Goal: Information Seeking & Learning: Find specific page/section

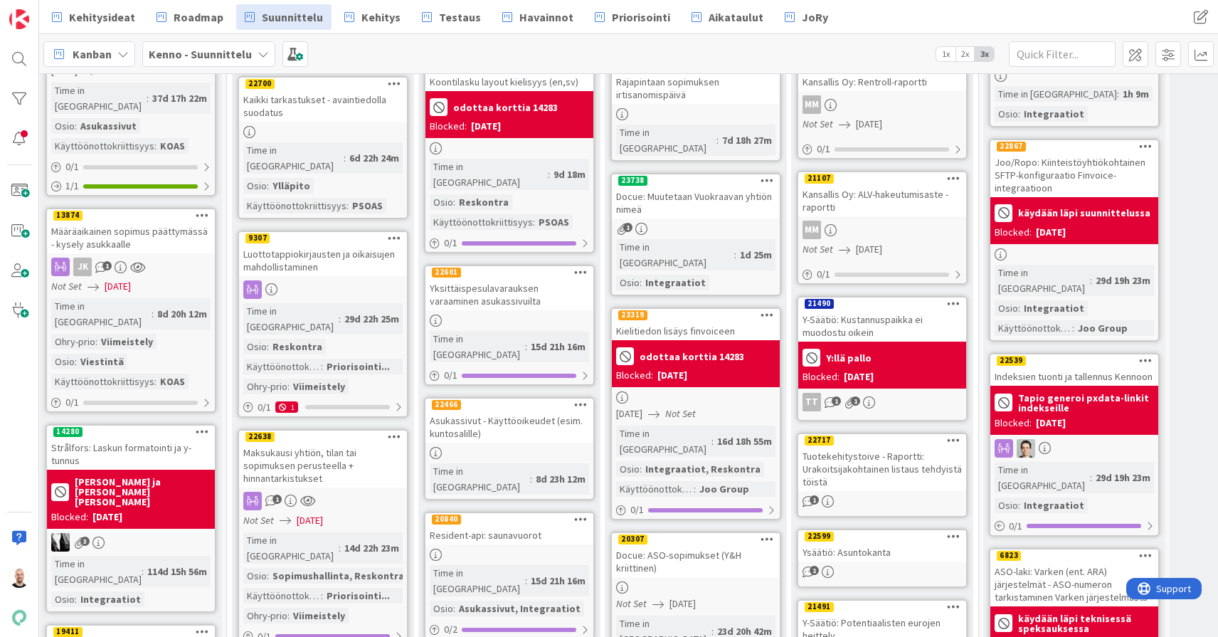
scroll to position [163, 564]
click at [305, 443] on div "Maksukausi yhtiön, tilan tai sopimuksen perusteella + hinnantarkistukset" at bounding box center [322, 465] width 168 height 44
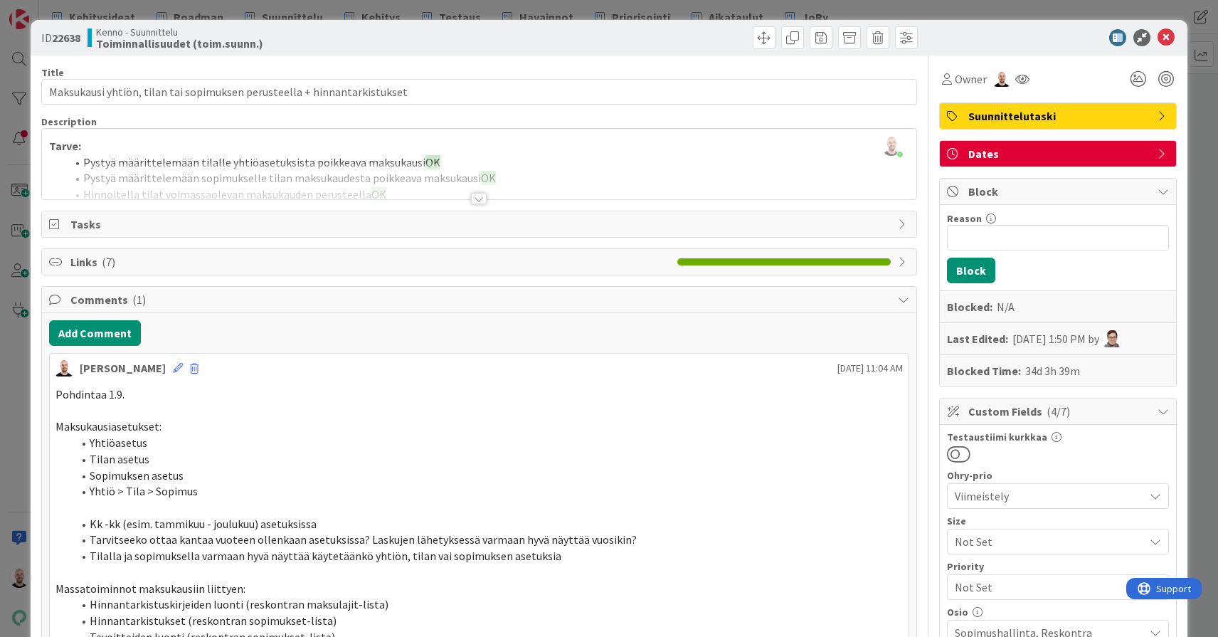
click at [478, 197] on div at bounding box center [479, 198] width 16 height 11
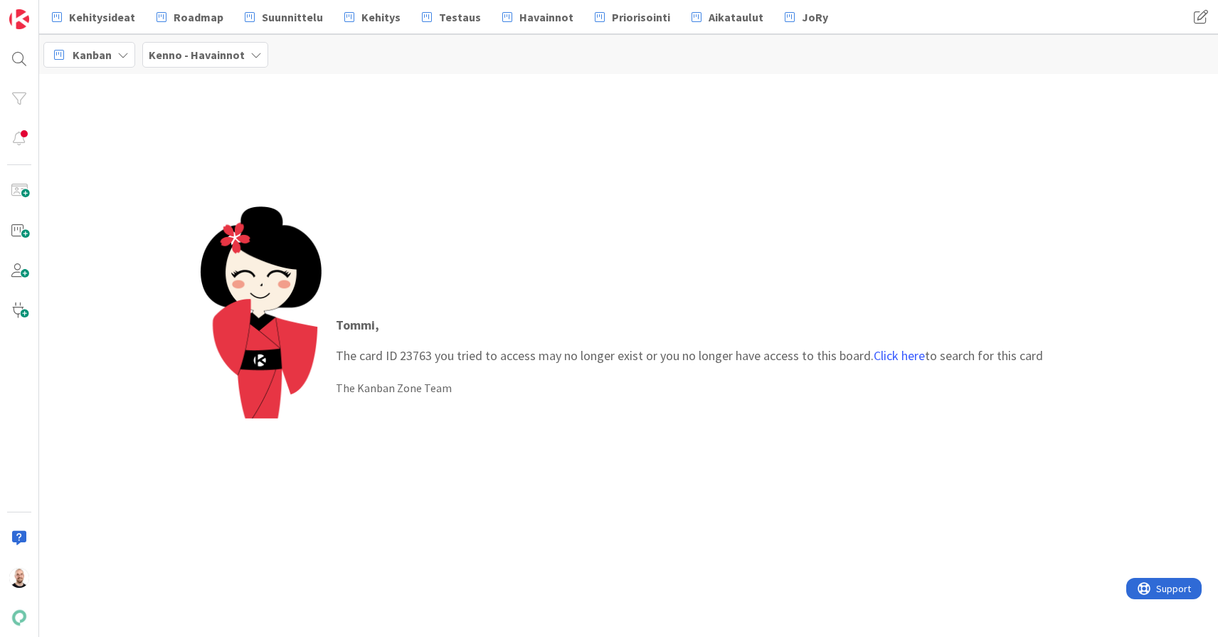
click at [415, 354] on p "[PERSON_NAME] , The card ID 23763 you tried to access may no longer exist or yo…" at bounding box center [689, 340] width 707 height 50
copy p "23763"
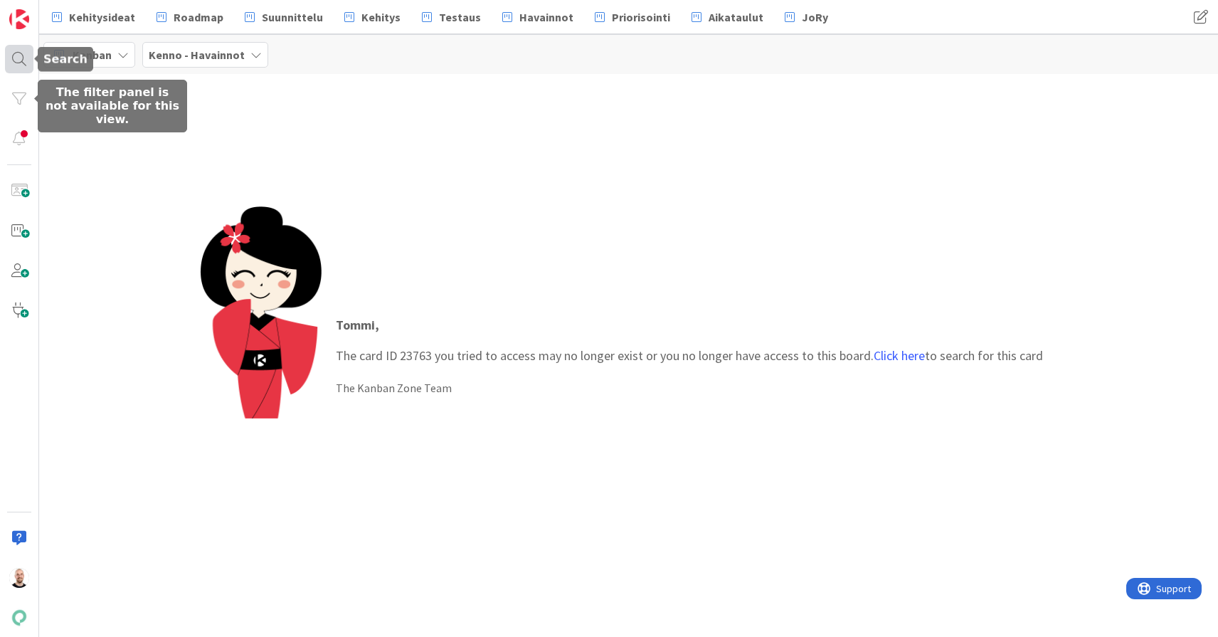
click at [18, 53] on div at bounding box center [19, 59] width 28 height 28
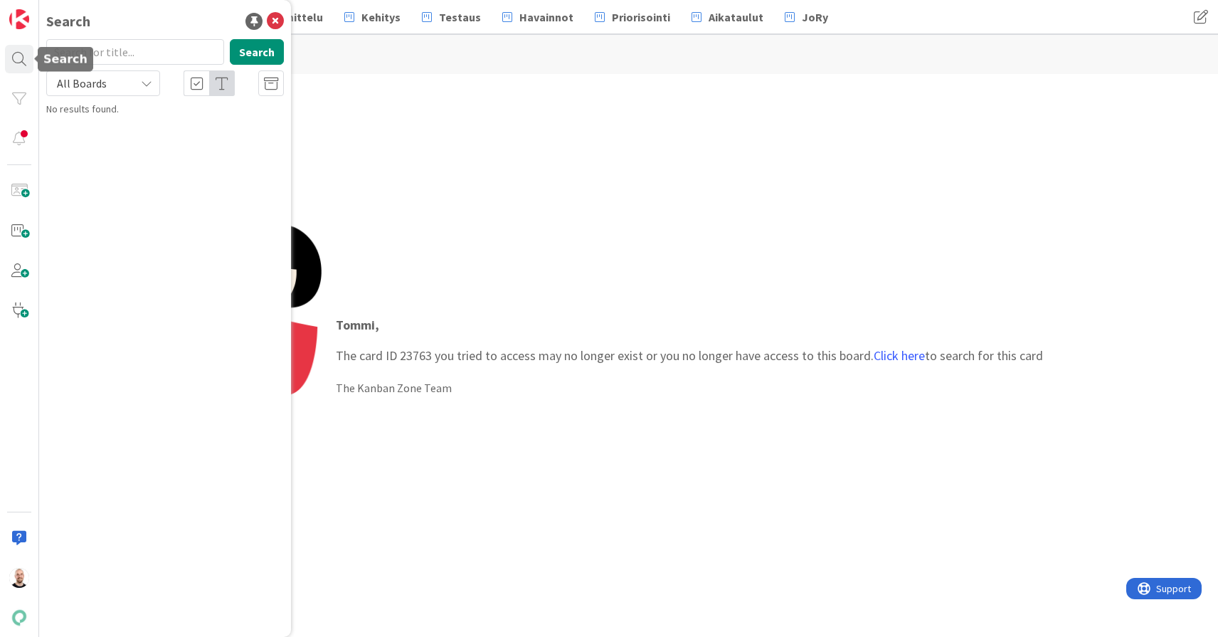
click at [95, 55] on input "text" at bounding box center [135, 52] width 178 height 26
type input "23763"
click at [253, 41] on button "Search" at bounding box center [257, 52] width 54 height 26
click at [211, 127] on span "Asukassivujen maksuhistoria" at bounding box center [161, 125] width 122 height 13
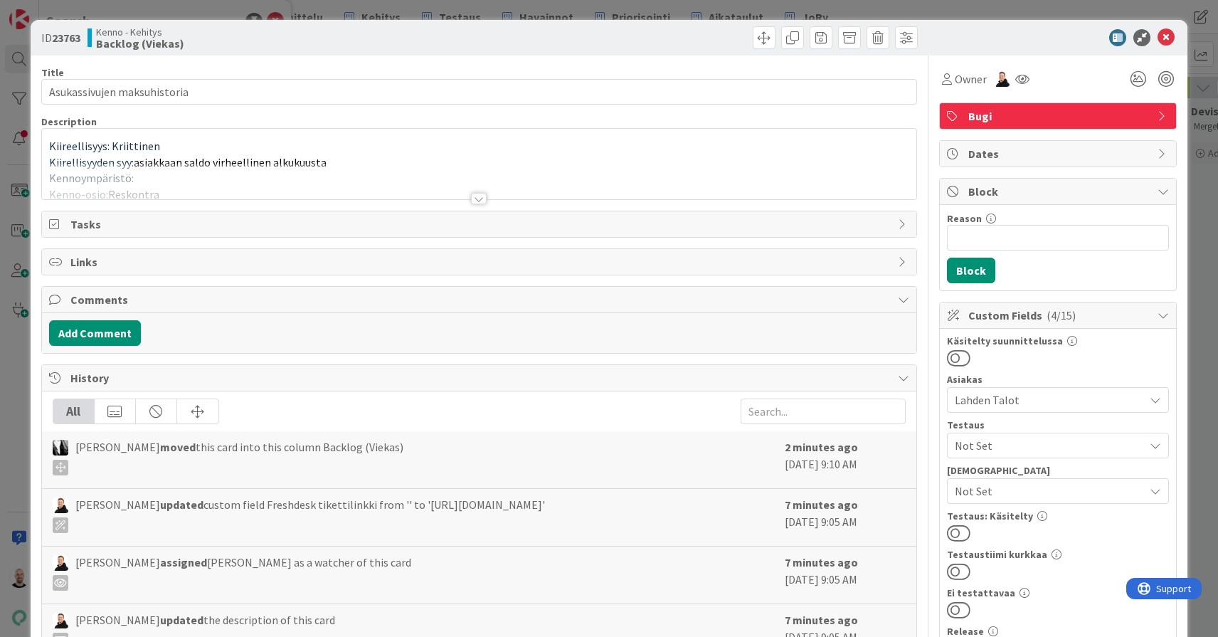
type input "Asukassivujen maksuhistoria"
click at [479, 200] on div at bounding box center [479, 198] width 16 height 11
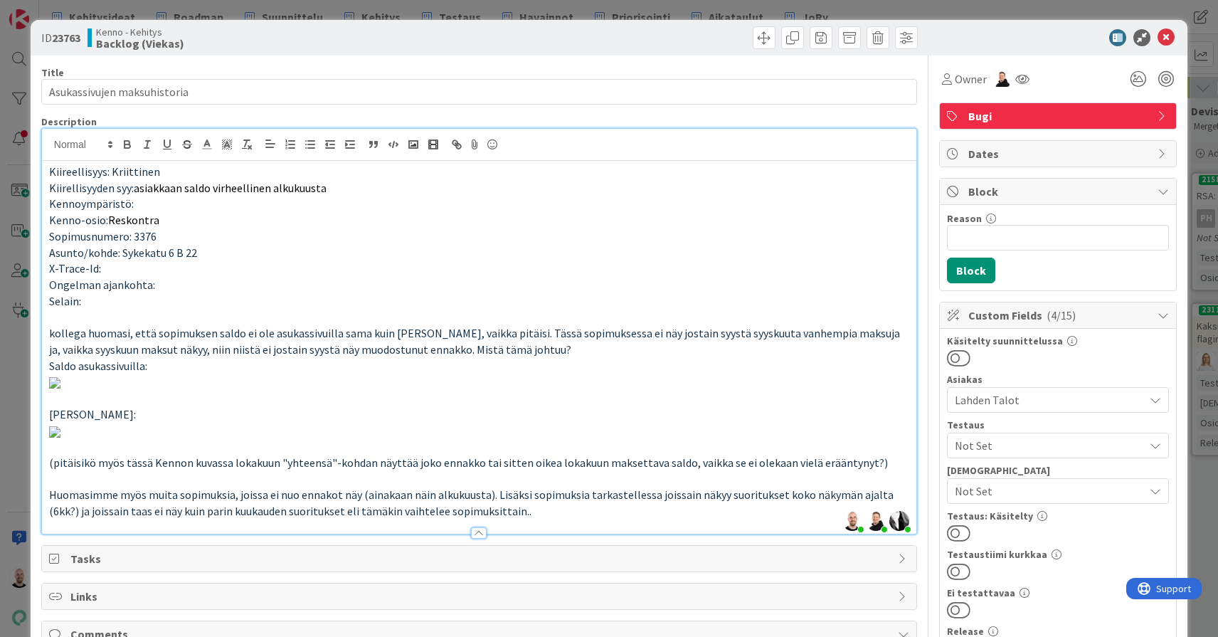
click at [1019, 6] on div "ID 23763 Kenno - Kehitys Backlog (Viekas) Title 28 / 128 Asukassivujen maksuhis…" at bounding box center [609, 318] width 1218 height 637
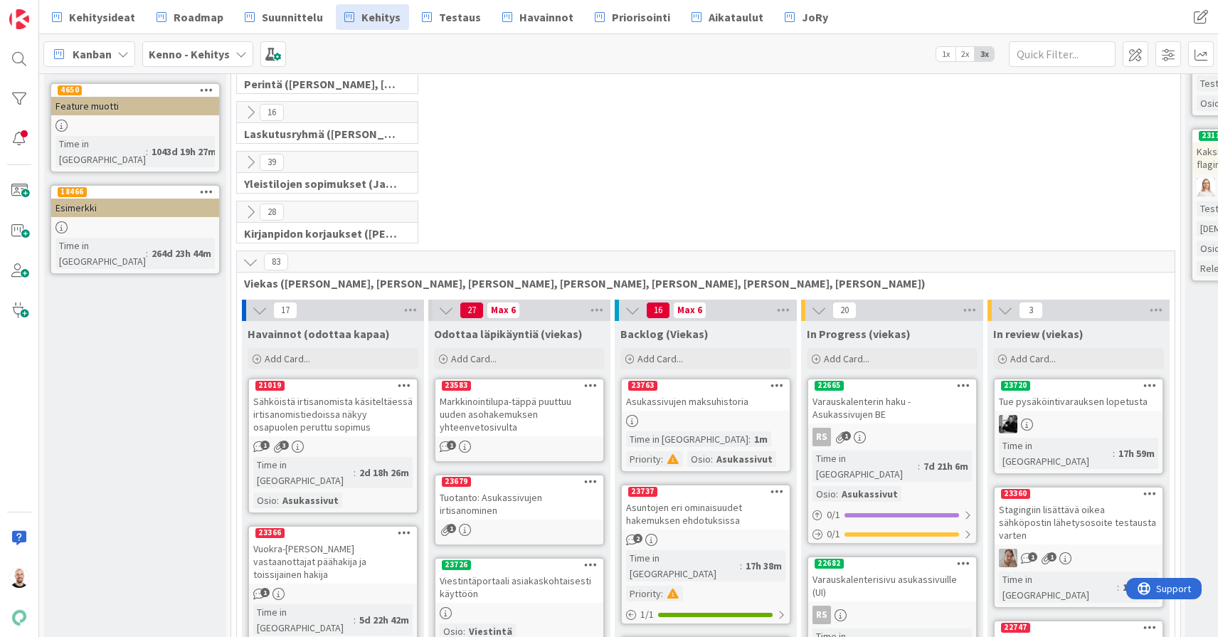
scroll to position [177, 0]
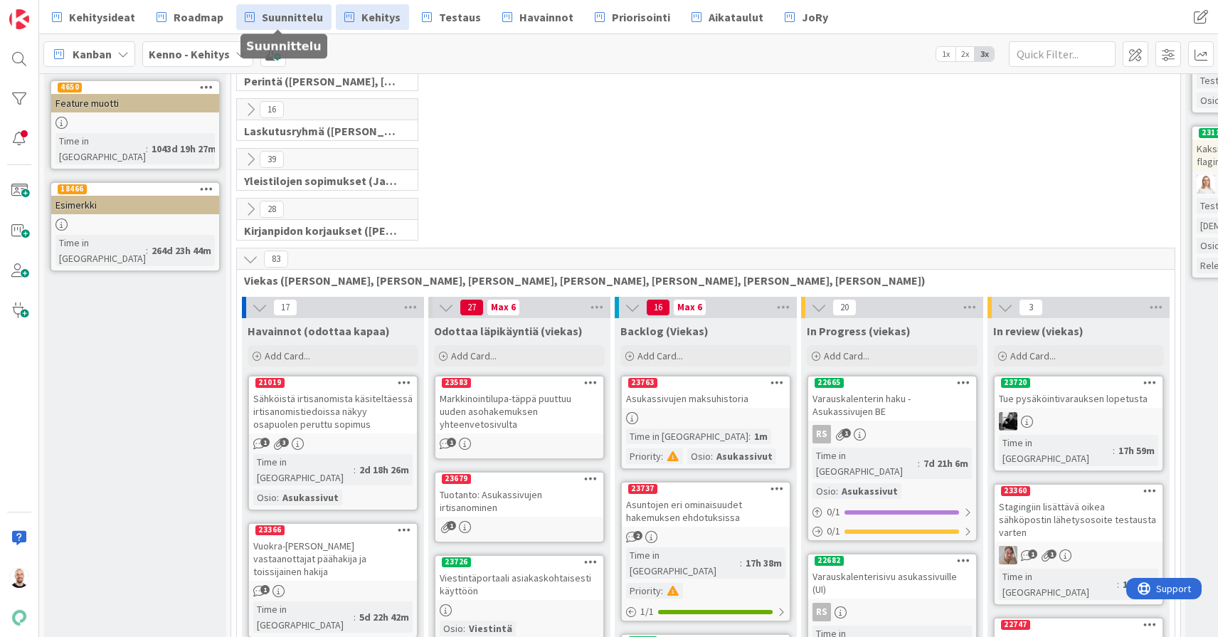
click at [273, 18] on span "Suunnittelu" at bounding box center [292, 17] width 61 height 17
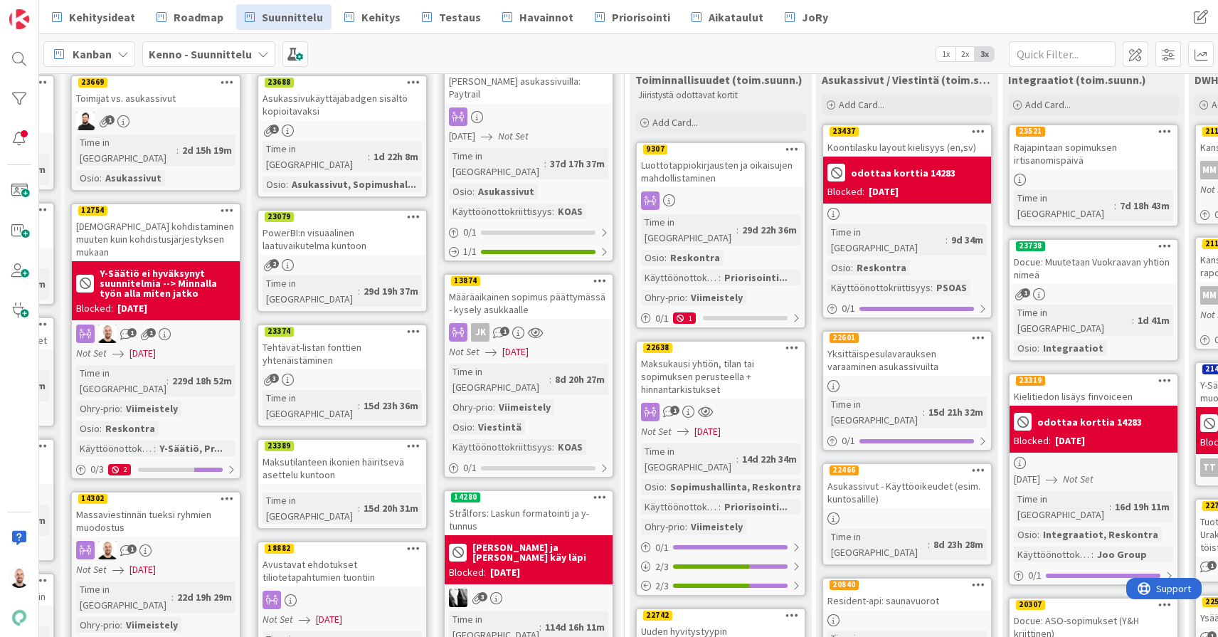
scroll to position [115, 164]
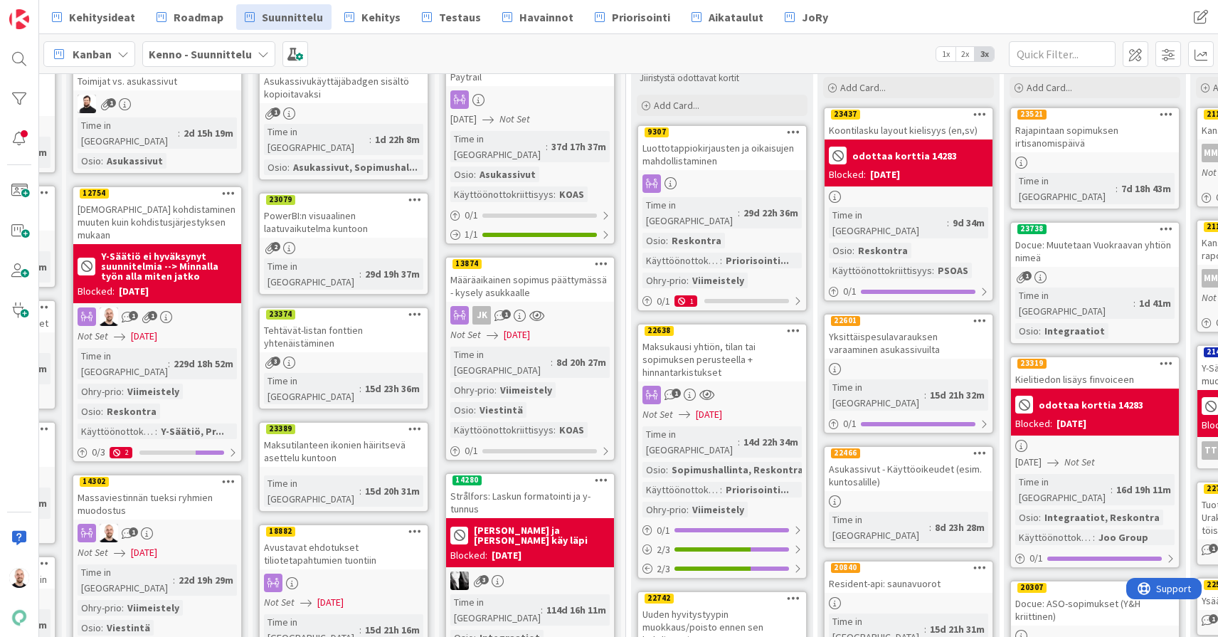
click at [707, 344] on div "Maksukausi yhtiön, tilan tai sopimuksen perusteella + hinnantarkistukset" at bounding box center [722, 359] width 168 height 44
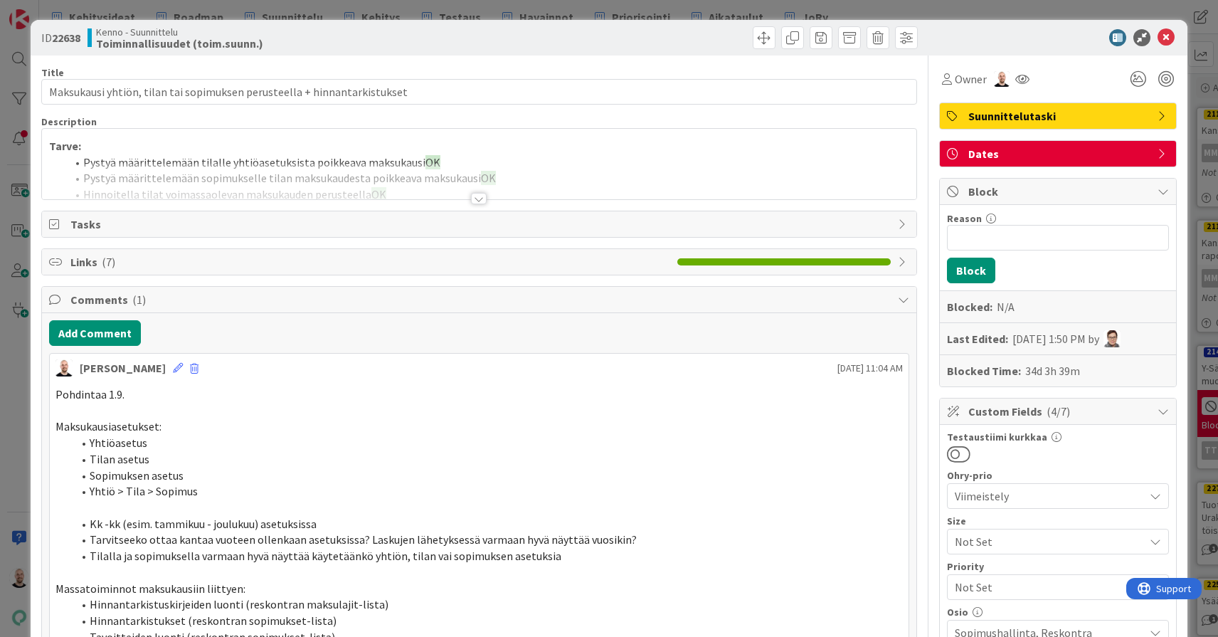
click at [482, 199] on div at bounding box center [479, 198] width 16 height 11
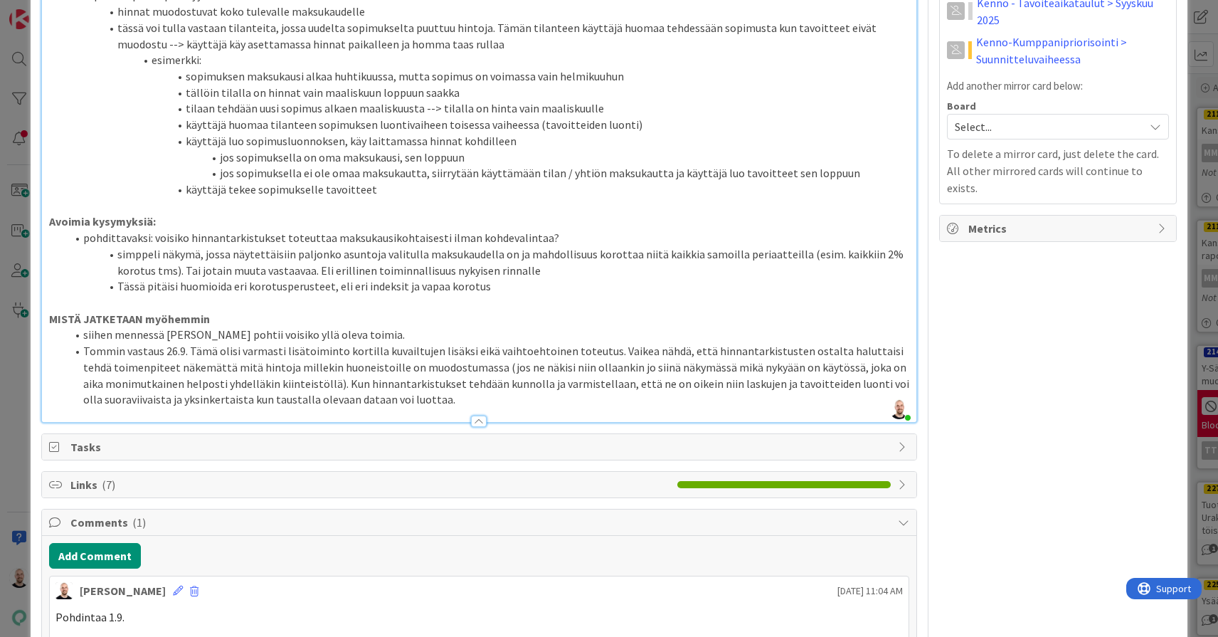
scroll to position [920, 0]
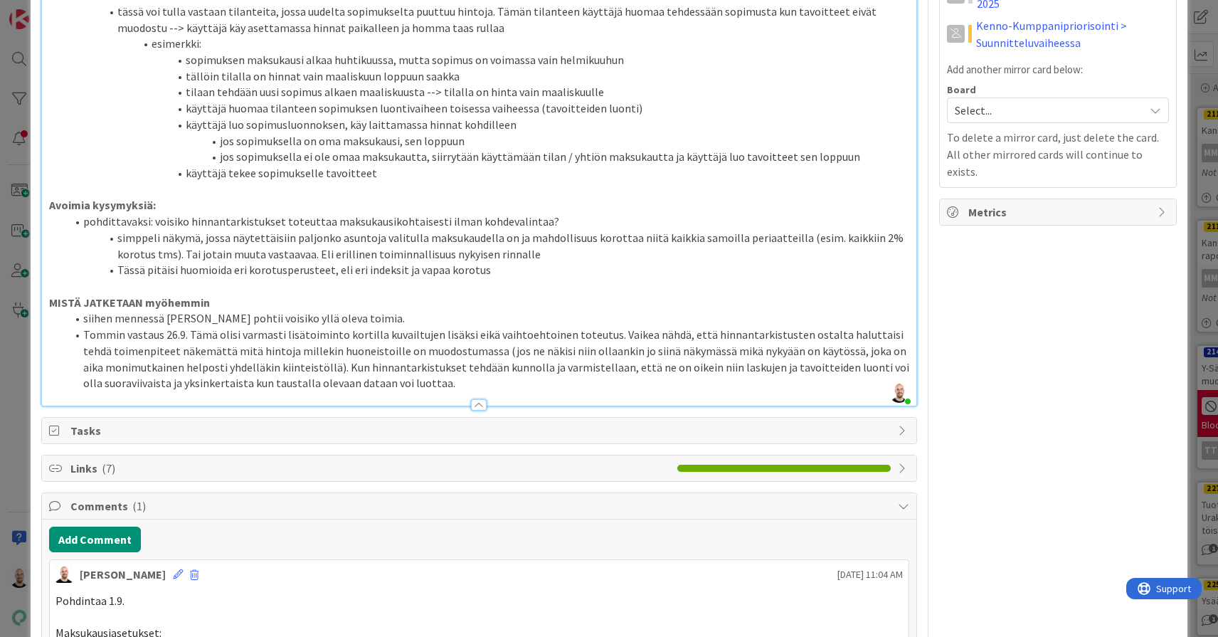
click at [548, 391] on li "Tommin vastaus 26.9. Tämä olisi varmasti lisätoiminto kortilla kuvailtujen lisä…" at bounding box center [487, 359] width 843 height 65
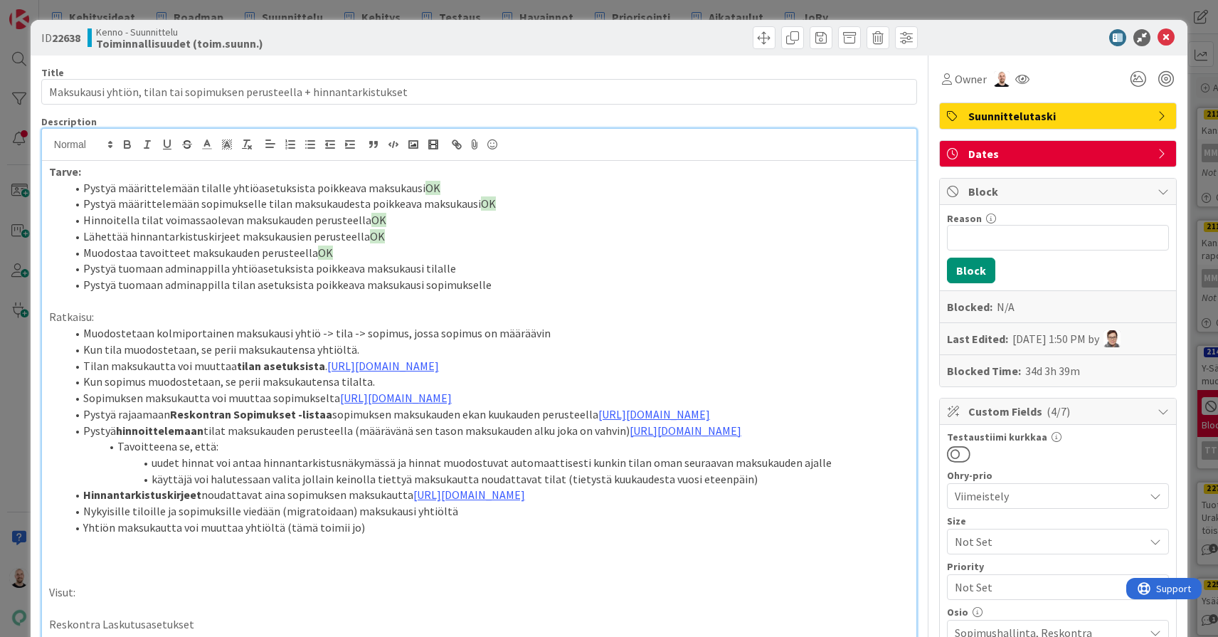
scroll to position [0, 0]
click at [724, 7] on div "ID 22638 Kenno - Suunnittelu Toiminnallisuudet (toim.suunn.) Title 72 / 128 Mak…" at bounding box center [609, 318] width 1218 height 637
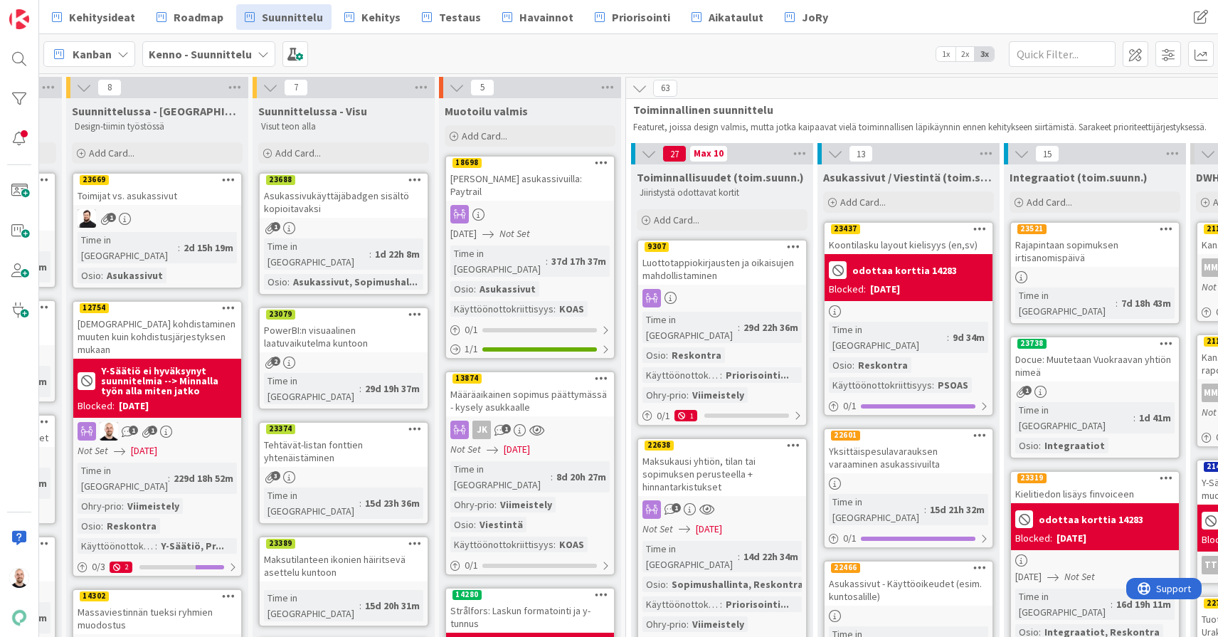
scroll to position [0, 164]
click at [706, 266] on div "Luottotappiokirjausten ja oikaisujen mahdollistaminen" at bounding box center [722, 268] width 168 height 31
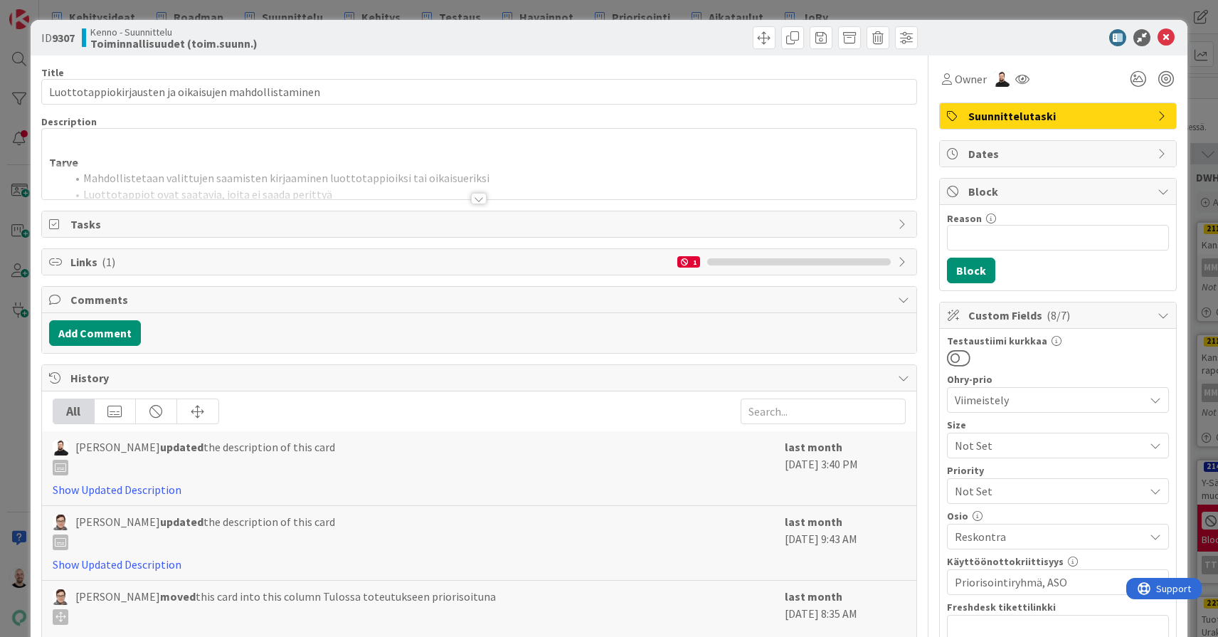
click at [479, 197] on div at bounding box center [479, 198] width 16 height 11
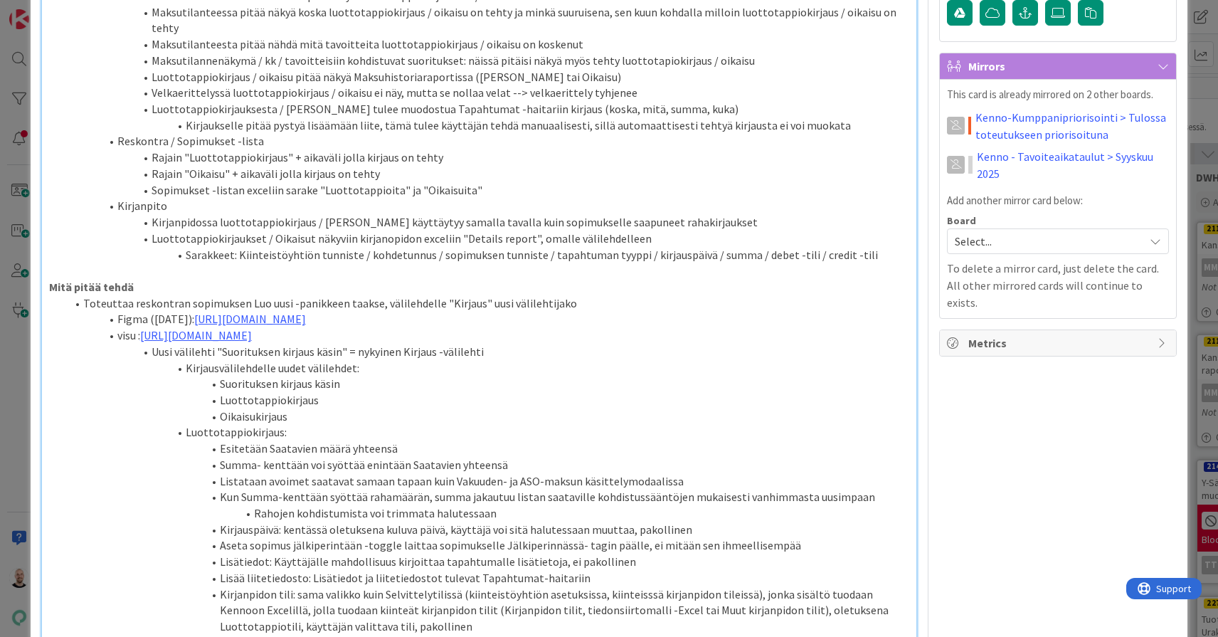
scroll to position [695, 0]
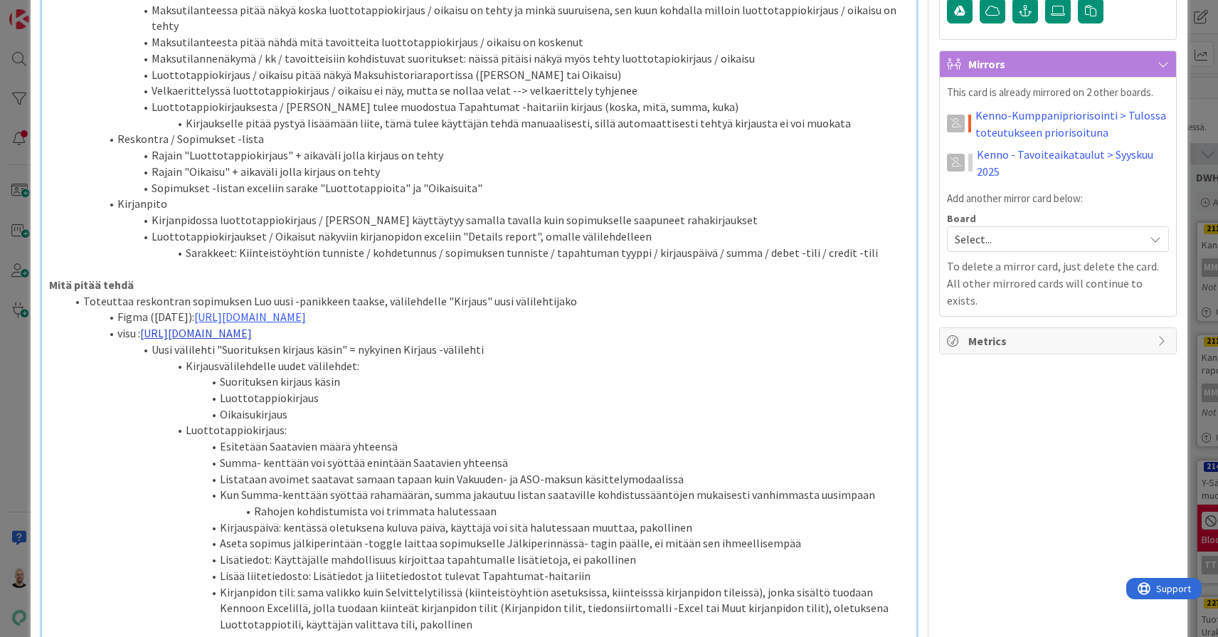
click at [252, 326] on link "https://www.figma.com/design/s06ePFuGvSFkRRSBp8p43G/Reskontra?node-id=27421-167…" at bounding box center [196, 333] width 112 height 14
click at [369, 298] on link "https://www.figma.com/design/s06ePFuGvSFkRRSBp8p43G/Reskontra?node-id=27421-167…" at bounding box center [388, 302] width 97 height 18
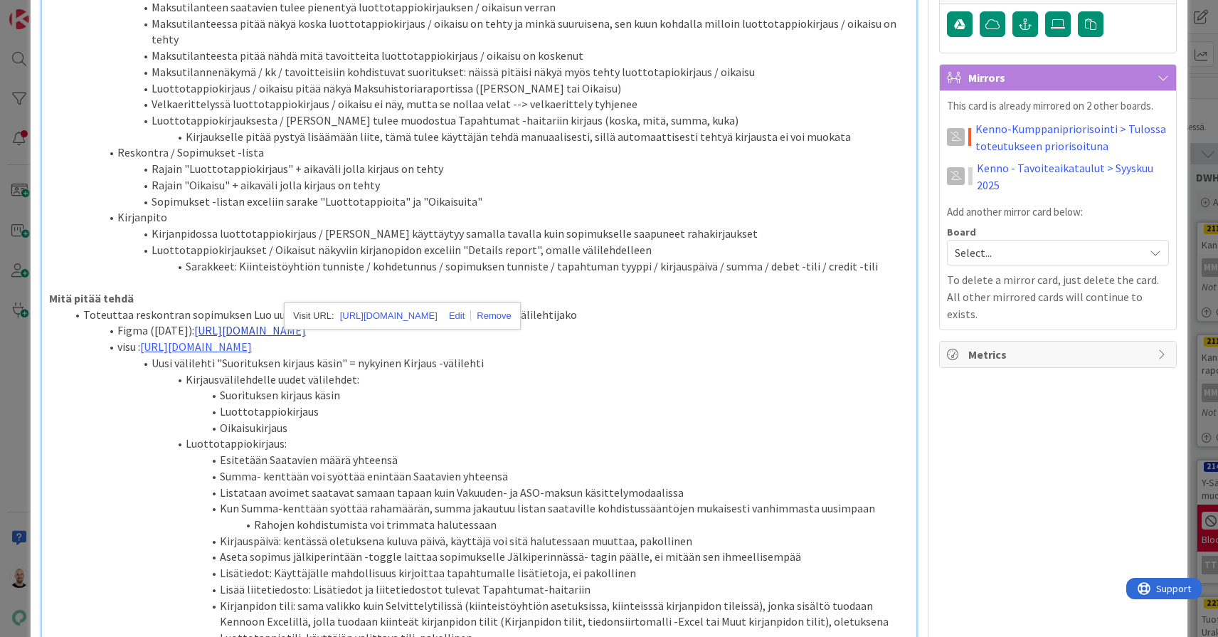
scroll to position [664, 0]
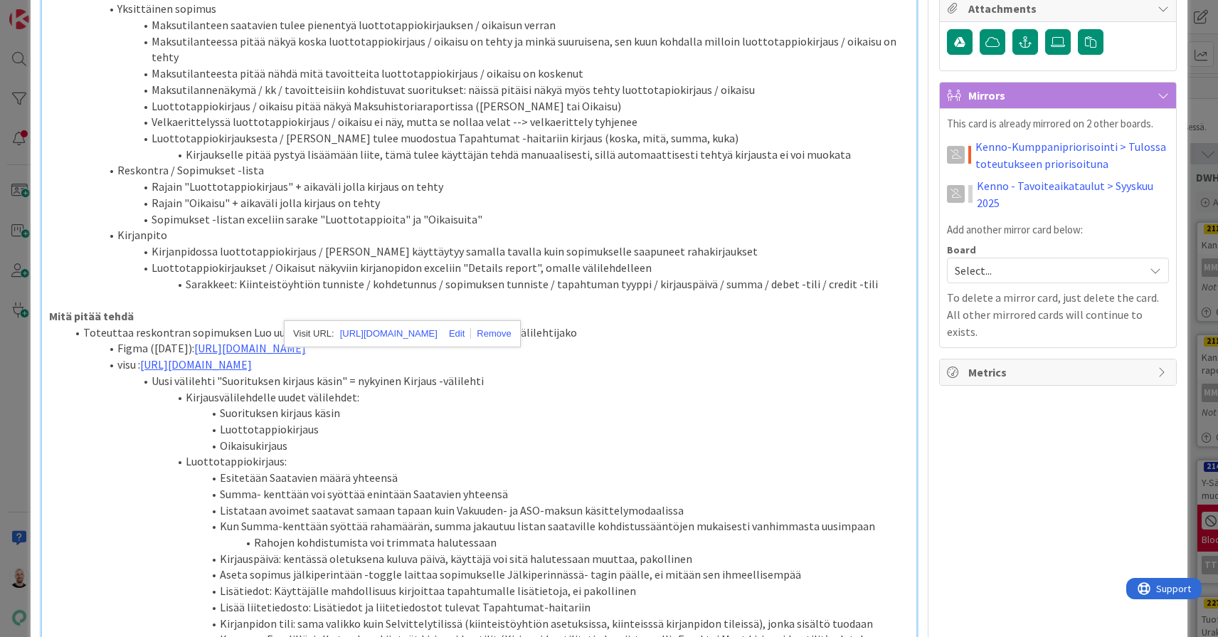
click at [715, 438] on li "Oikaisukirjaus" at bounding box center [487, 446] width 843 height 16
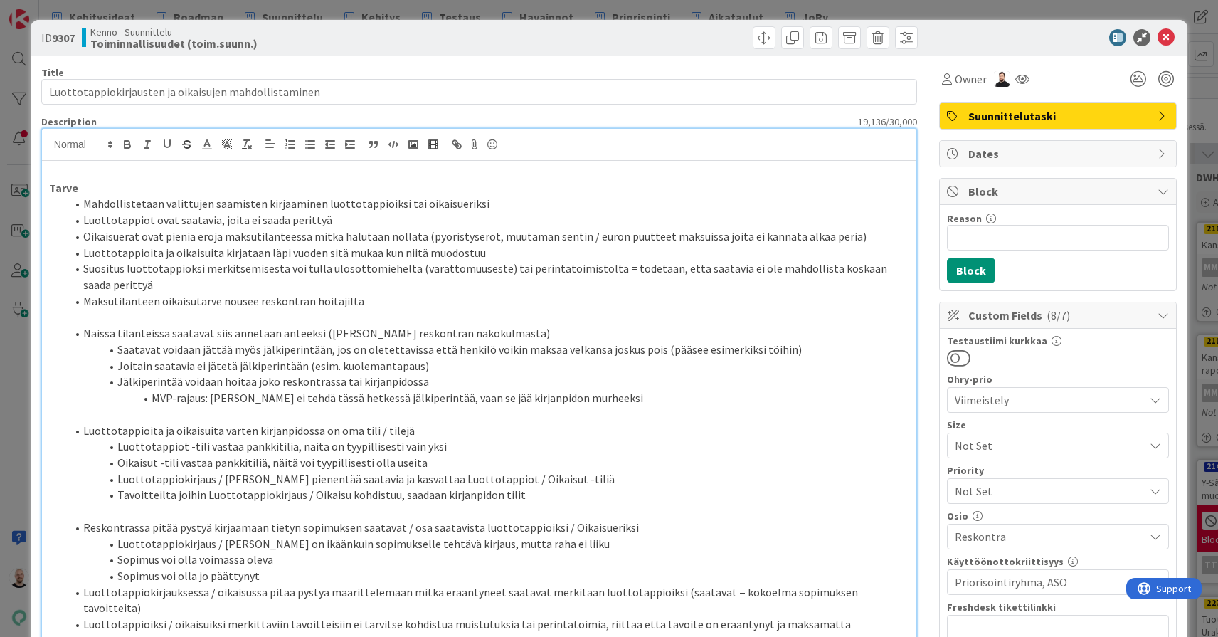
scroll to position [0, 0]
click at [776, 11] on div "ID 9307 Kenno - Suunnittelu Toiminnallisuudet (toim.suunn.) Title 53 / 128 Luot…" at bounding box center [609, 318] width 1218 height 637
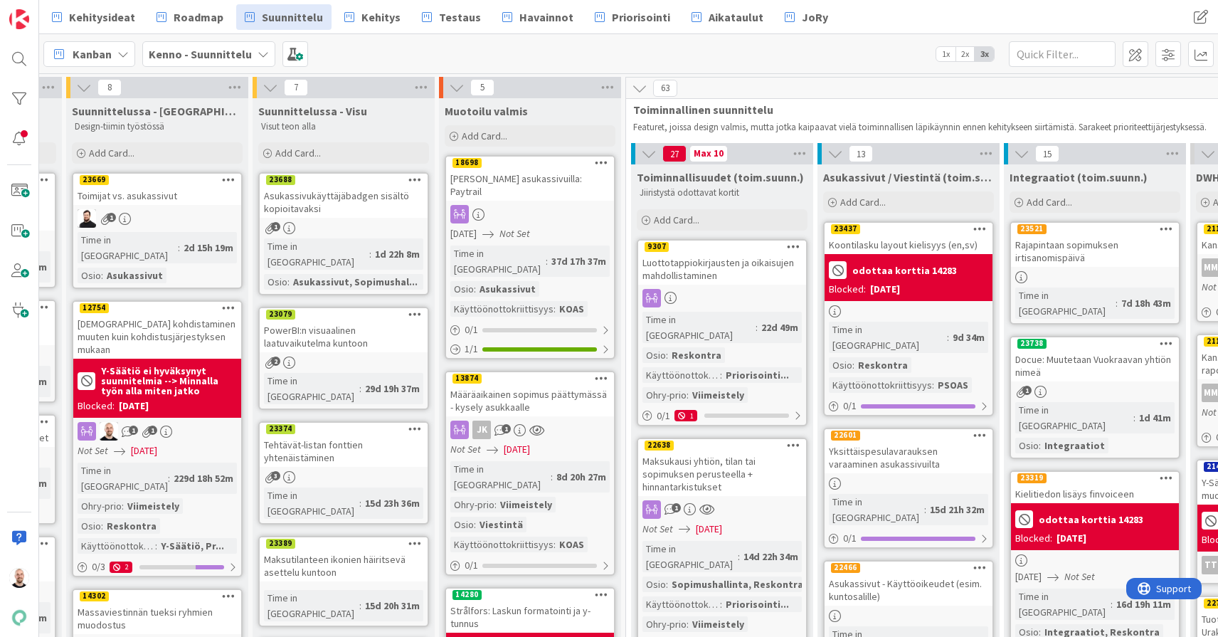
click at [716, 459] on div "Maksukausi yhtiön, tilan tai sopimuksen perusteella + hinnantarkistukset" at bounding box center [722, 474] width 168 height 44
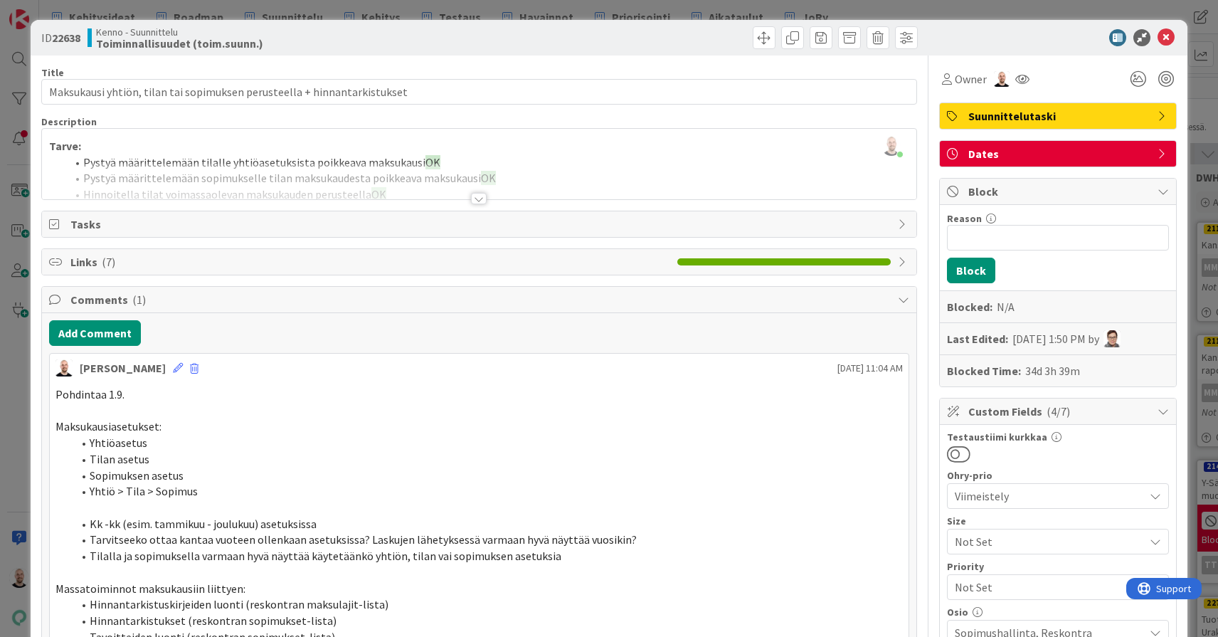
click at [482, 199] on div at bounding box center [479, 198] width 16 height 11
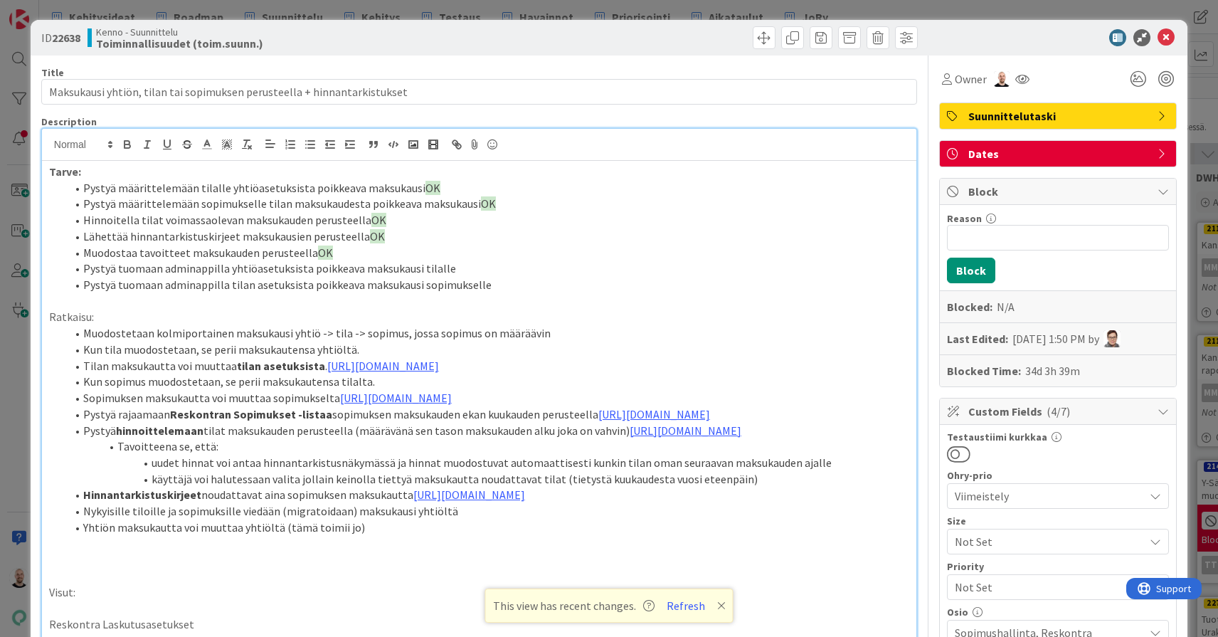
click at [231, 14] on div "ID 22638 Kenno - Suunnittelu Toiminnallisuudet (toim.suunn.) Title 72 / 128 Mak…" at bounding box center [609, 318] width 1218 height 637
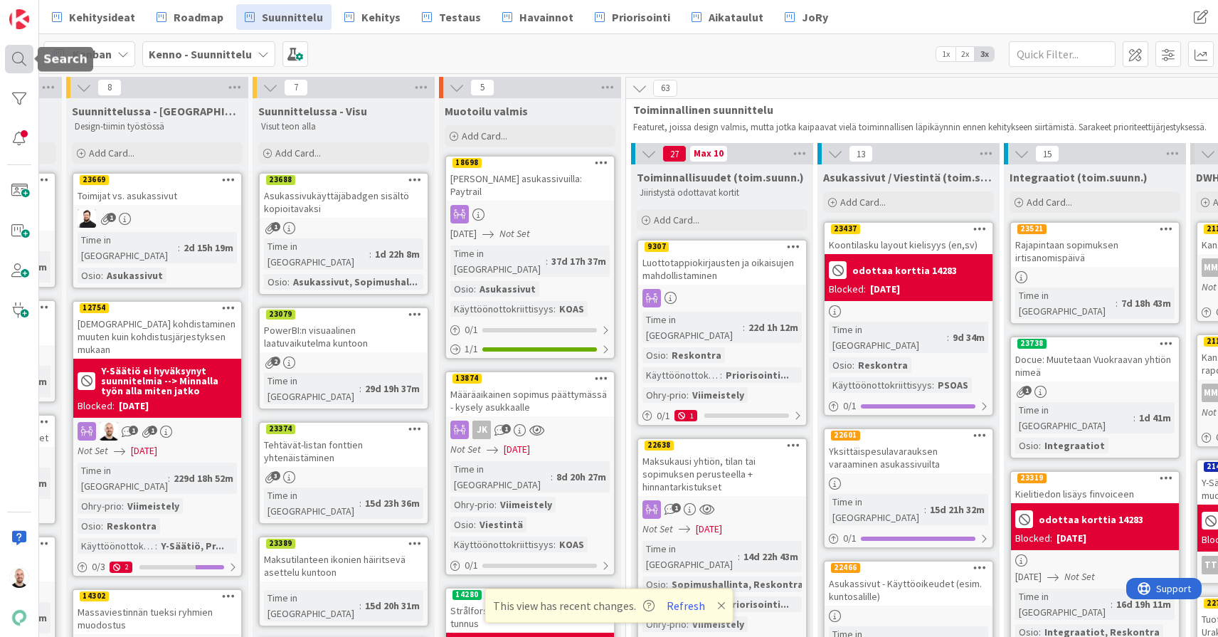
click at [9, 60] on div at bounding box center [19, 59] width 28 height 28
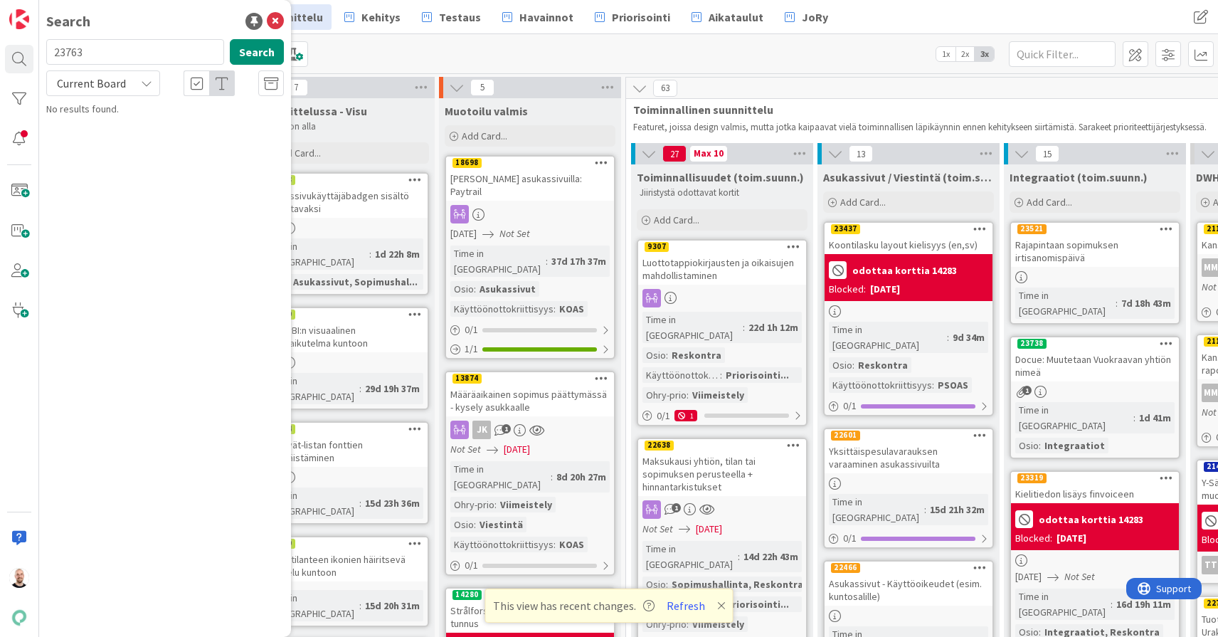
click at [115, 55] on input "23763" at bounding box center [135, 52] width 178 height 26
type input "kirjaus tili"
click at [95, 105] on div "No results found." at bounding box center [165, 109] width 238 height 15
click at [100, 89] on span "Current Board" at bounding box center [91, 83] width 69 height 14
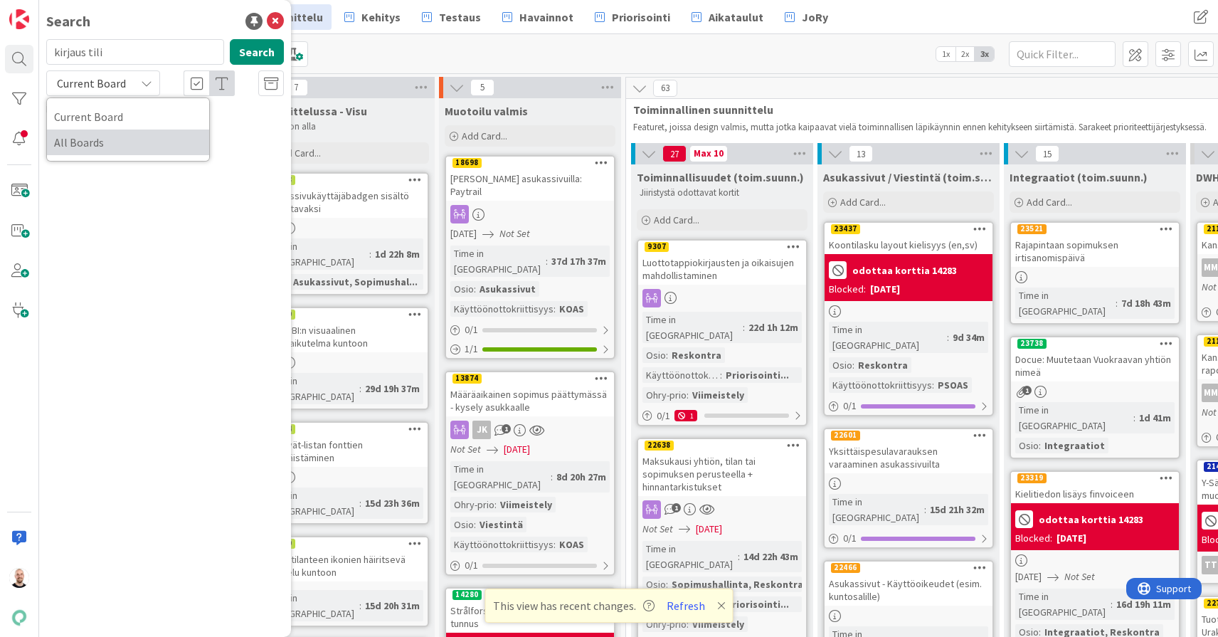
click at [100, 132] on span "All Boards" at bounding box center [128, 142] width 148 height 21
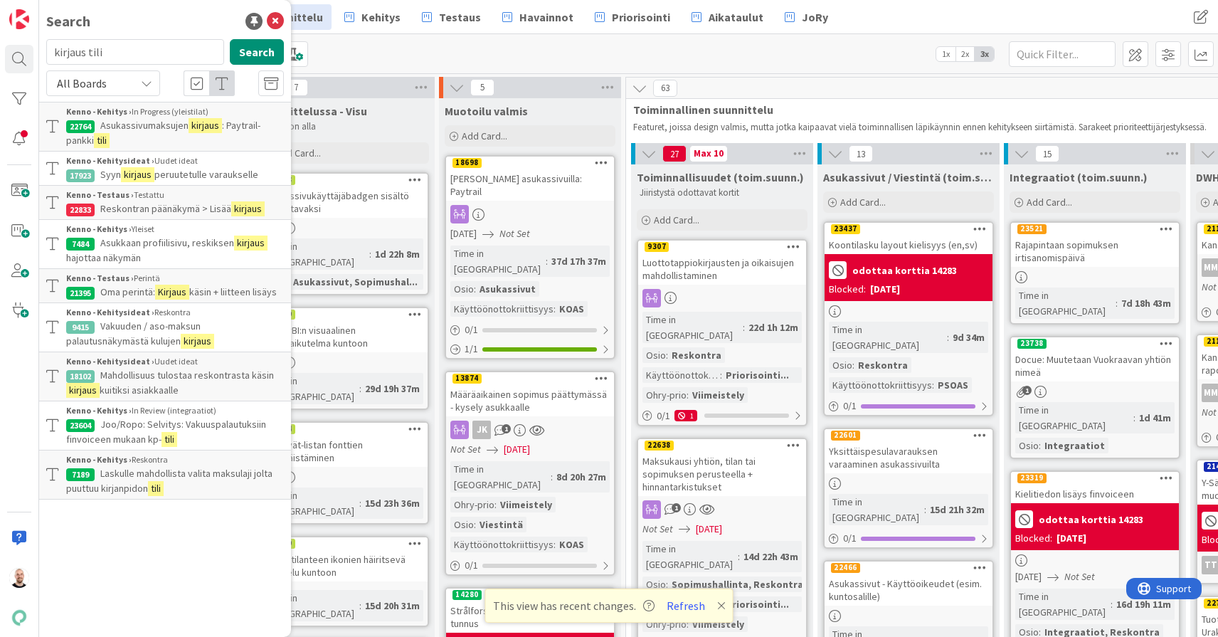
click at [203, 202] on span "Reskontran päänäkymä > Lisää" at bounding box center [165, 208] width 131 height 13
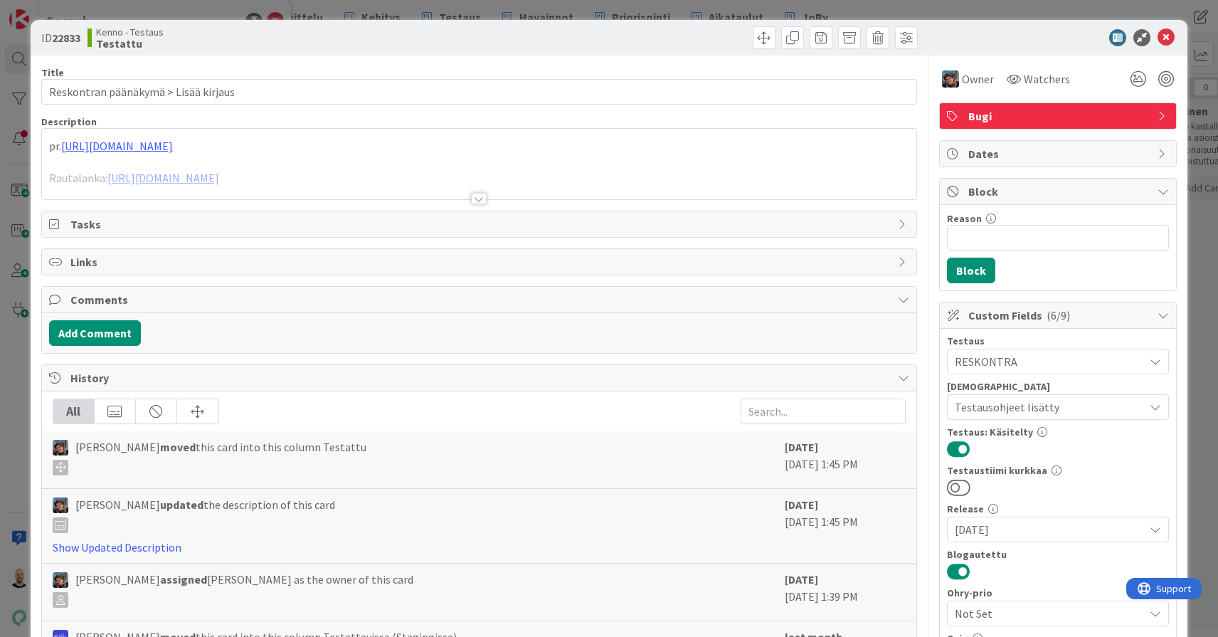
click at [477, 201] on div at bounding box center [479, 198] width 16 height 11
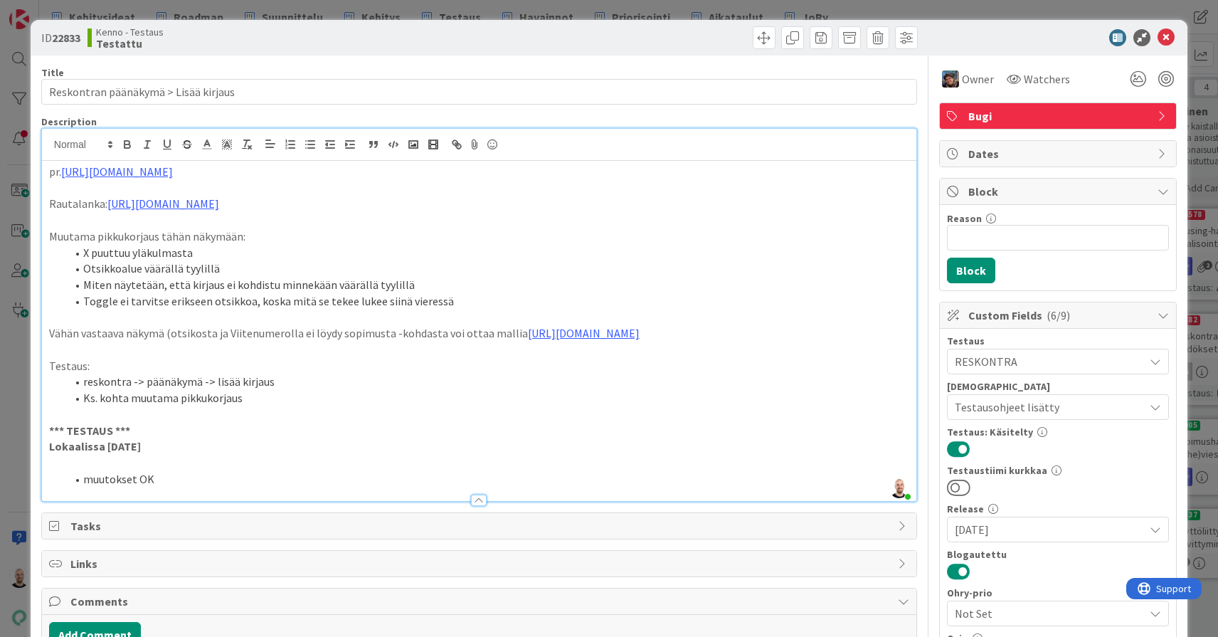
click at [448, 10] on div "ID 22833 Kenno - Testaus Testattu Title 36 / 128 Reskontran päänäkymä > Lisää k…" at bounding box center [609, 318] width 1218 height 637
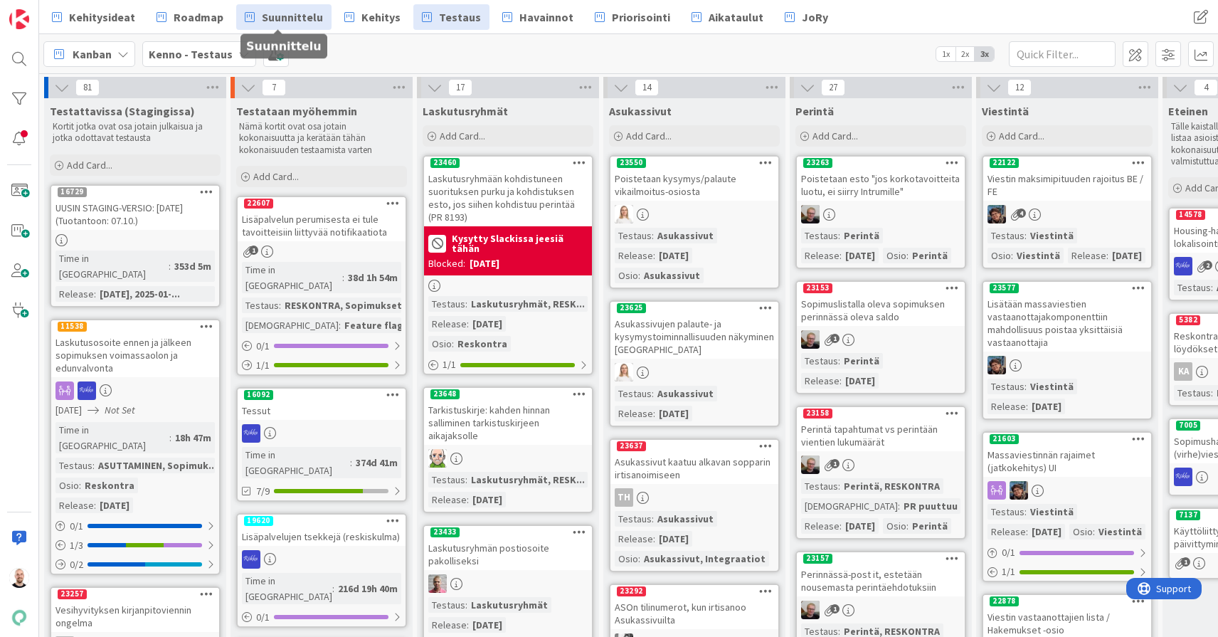
click at [295, 14] on span "Suunnittelu" at bounding box center [292, 17] width 61 height 17
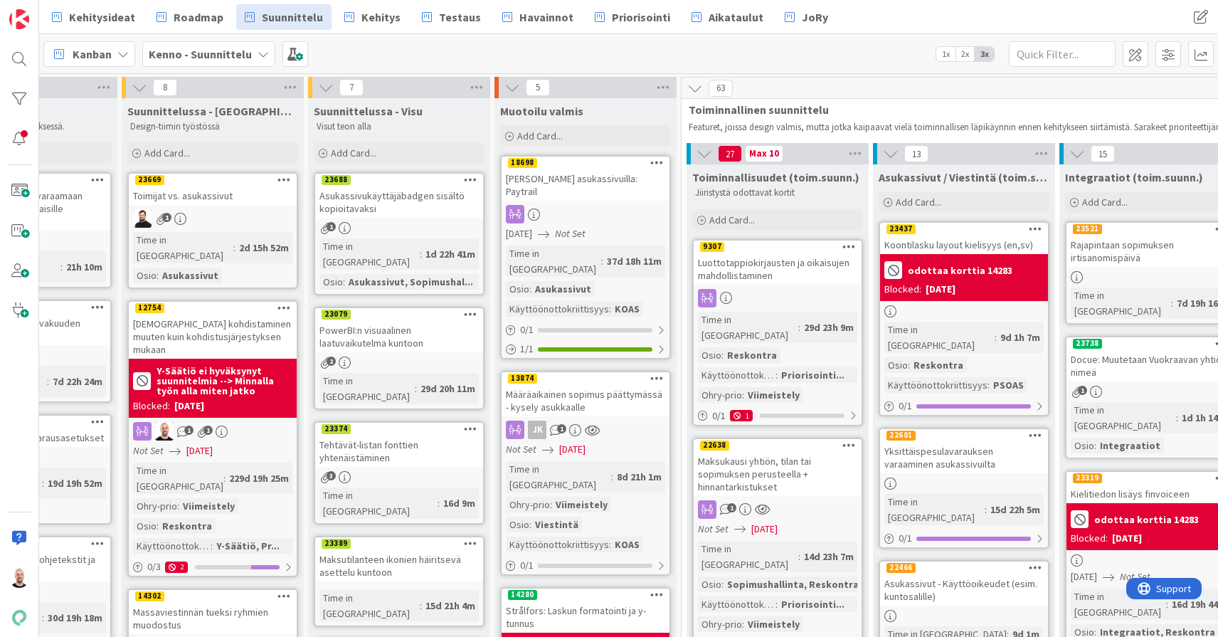
scroll to position [0, 109]
click at [682, 605] on button "Refresh" at bounding box center [686, 605] width 48 height 18
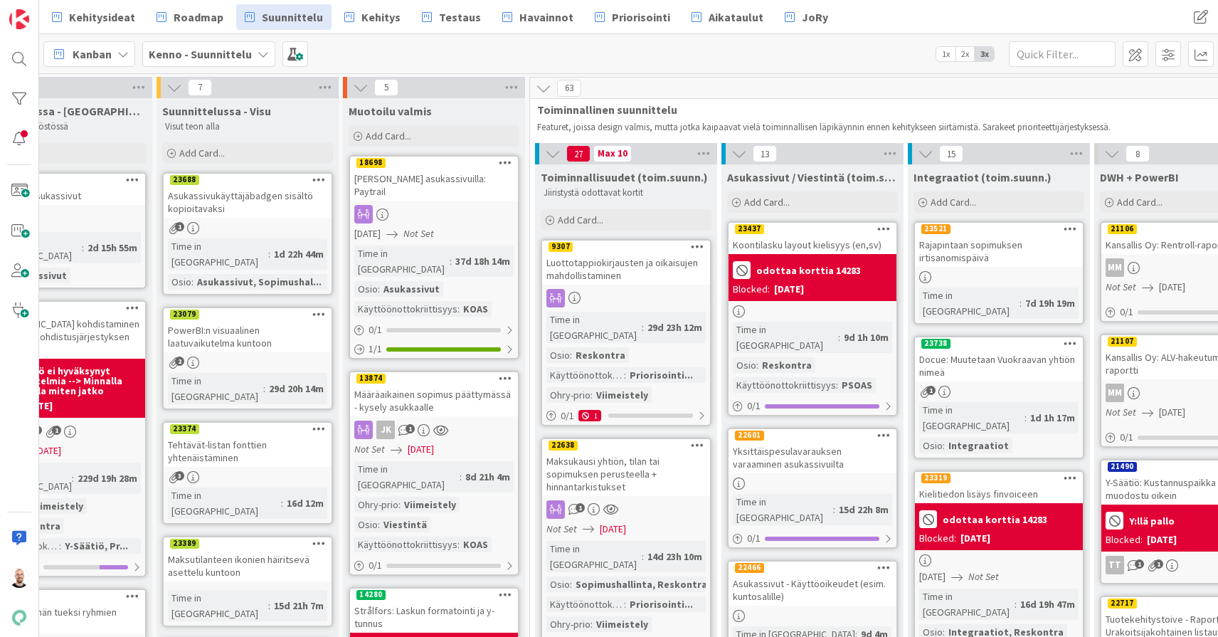
scroll to position [113, 260]
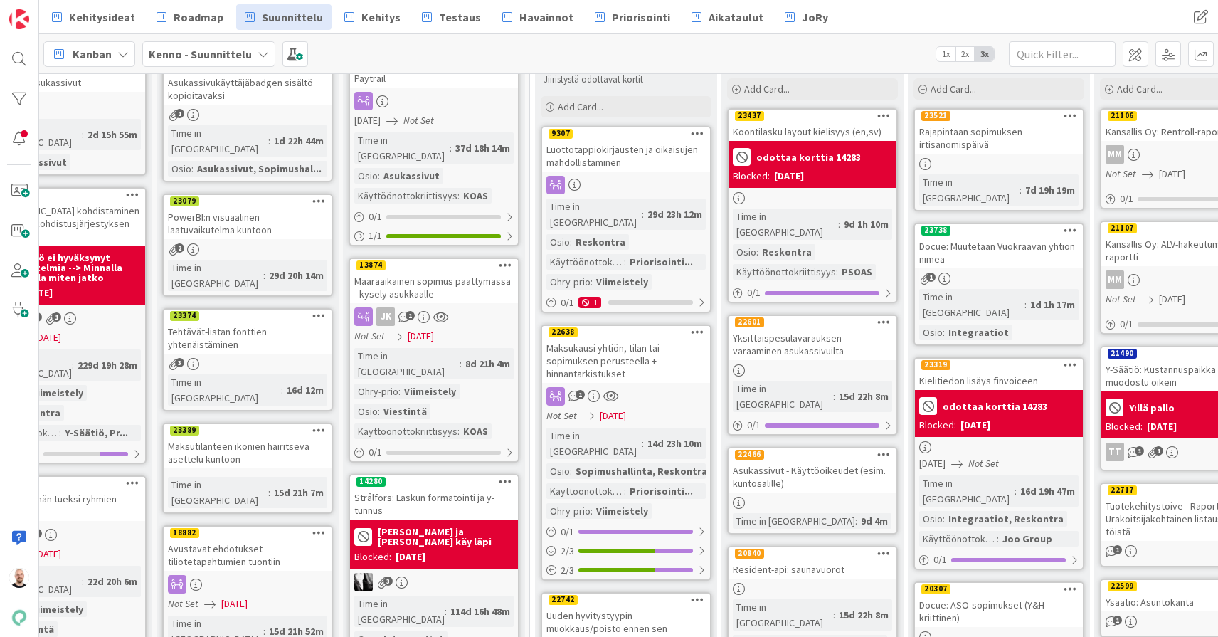
click at [623, 351] on div "Maksukausi yhtiön, tilan tai sopimuksen perusteella + hinnantarkistukset" at bounding box center [626, 361] width 168 height 44
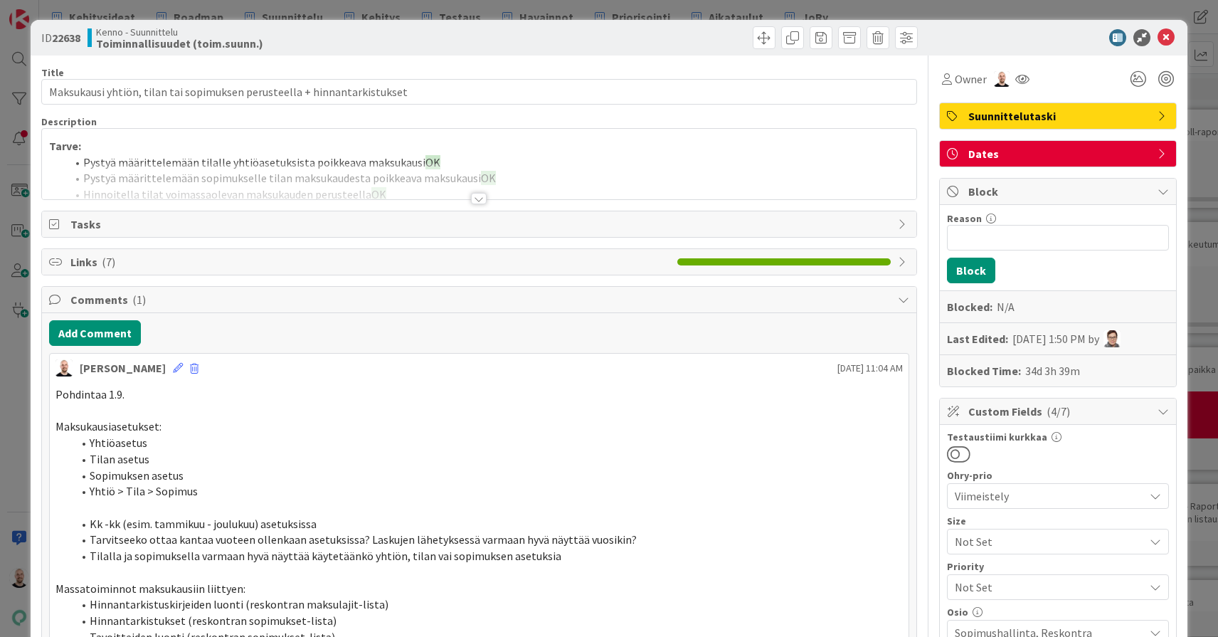
click at [480, 200] on div at bounding box center [479, 198] width 16 height 11
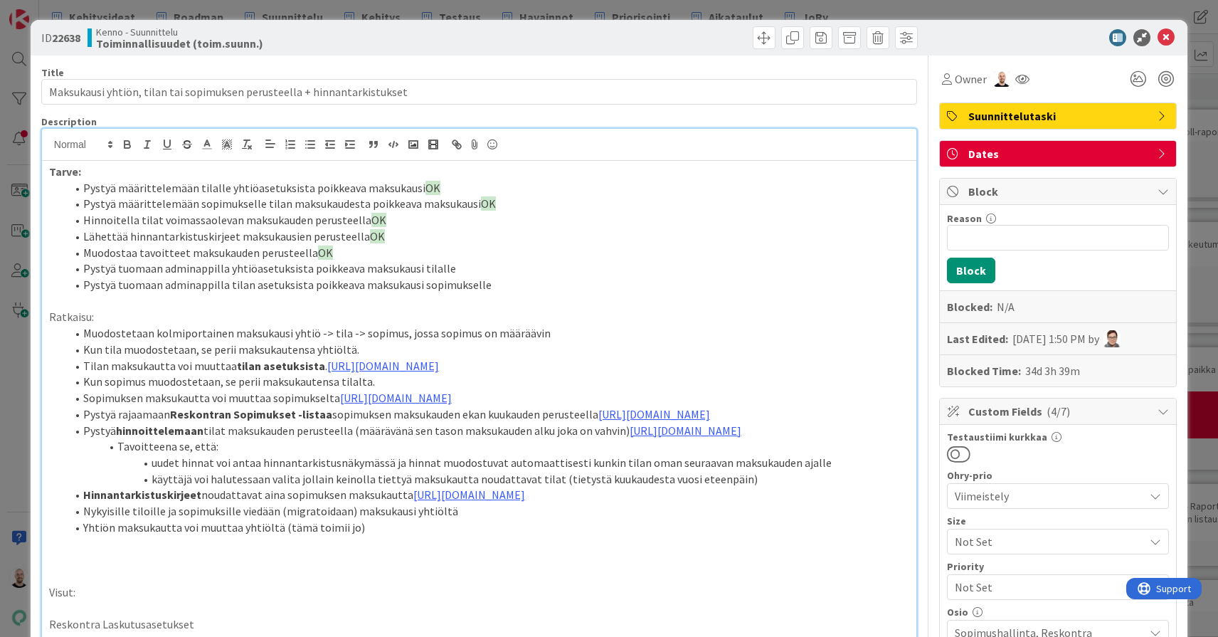
click at [805, 268] on li "Pystyä tuomaan adminappilla yhtiöasetuksista poikkeava maksukausi tilalle" at bounding box center [487, 268] width 843 height 16
click at [805, 280] on li "Pystyä tuomaan adminappilla tilan asetuksista poikkeava maksukausi sopimukselle" at bounding box center [487, 285] width 843 height 16
click at [568, 277] on li "Pystyä tuomaan adminappilla tilan asetuksista poikkeava maksukausi sopimukselle" at bounding box center [487, 285] width 843 height 16
click at [825, 9] on div "ID 22638 Kenno - Suunnittelu Toiminnallisuudet (toim.suunn.) Title 72 / 128 Mak…" at bounding box center [609, 318] width 1218 height 637
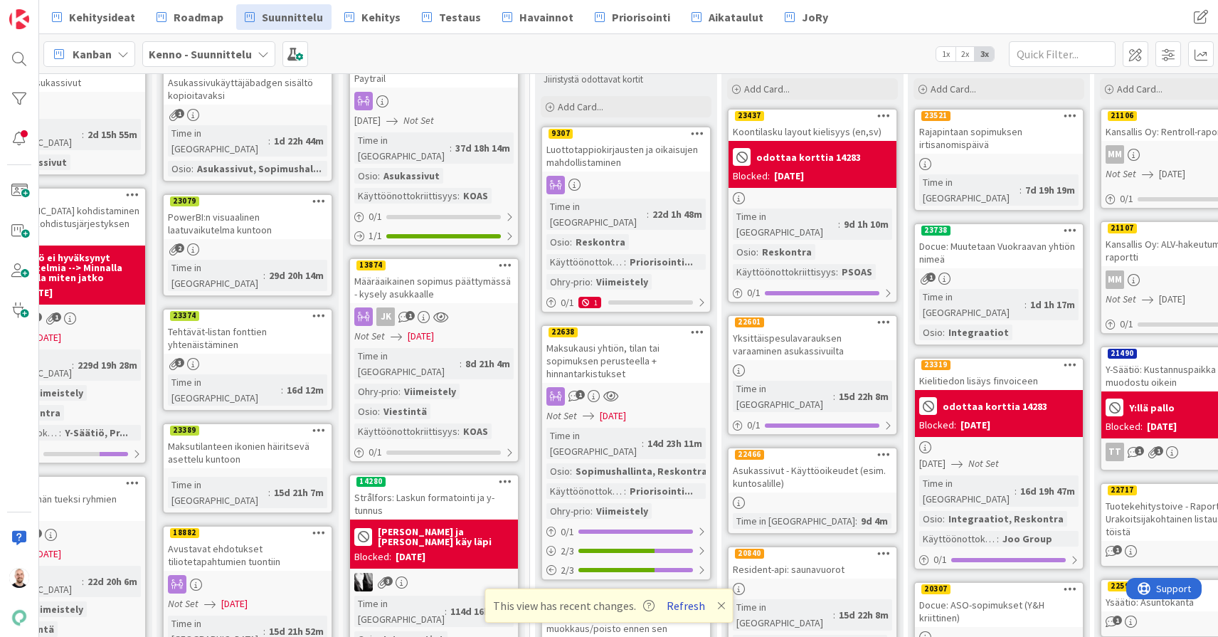
click at [688, 610] on button "Refresh" at bounding box center [686, 605] width 48 height 18
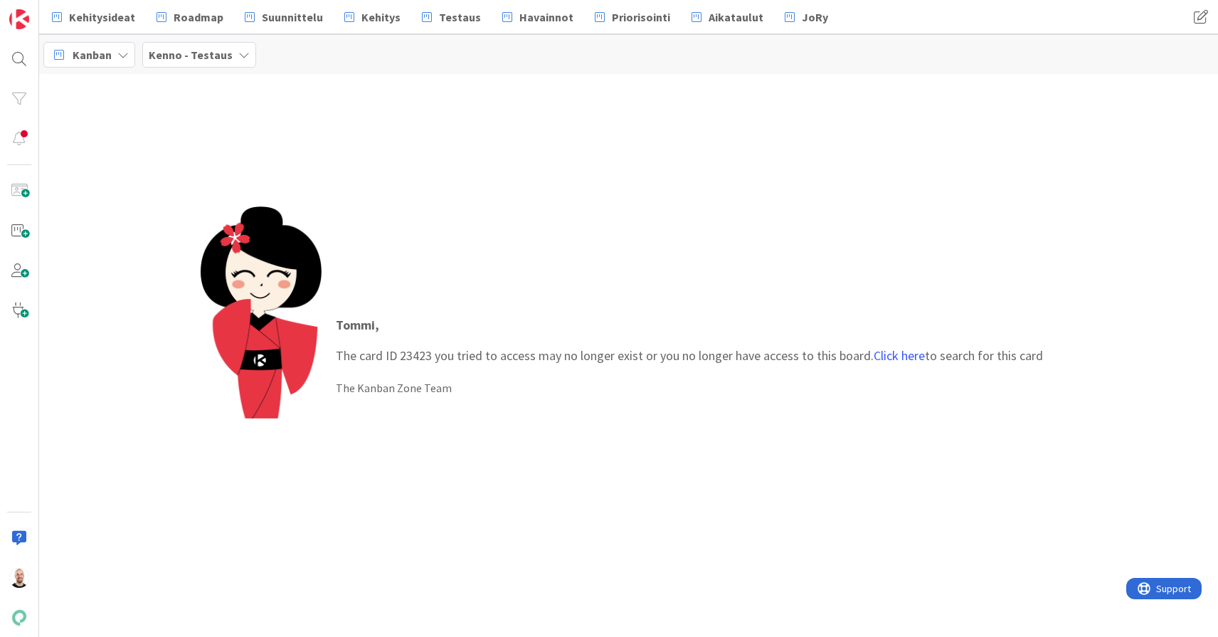
click at [420, 350] on p "[PERSON_NAME] , The card ID 23423 you tried to access may no longer exist or yo…" at bounding box center [689, 340] width 707 height 50
copy p "23423"
click at [18, 60] on div at bounding box center [19, 59] width 28 height 28
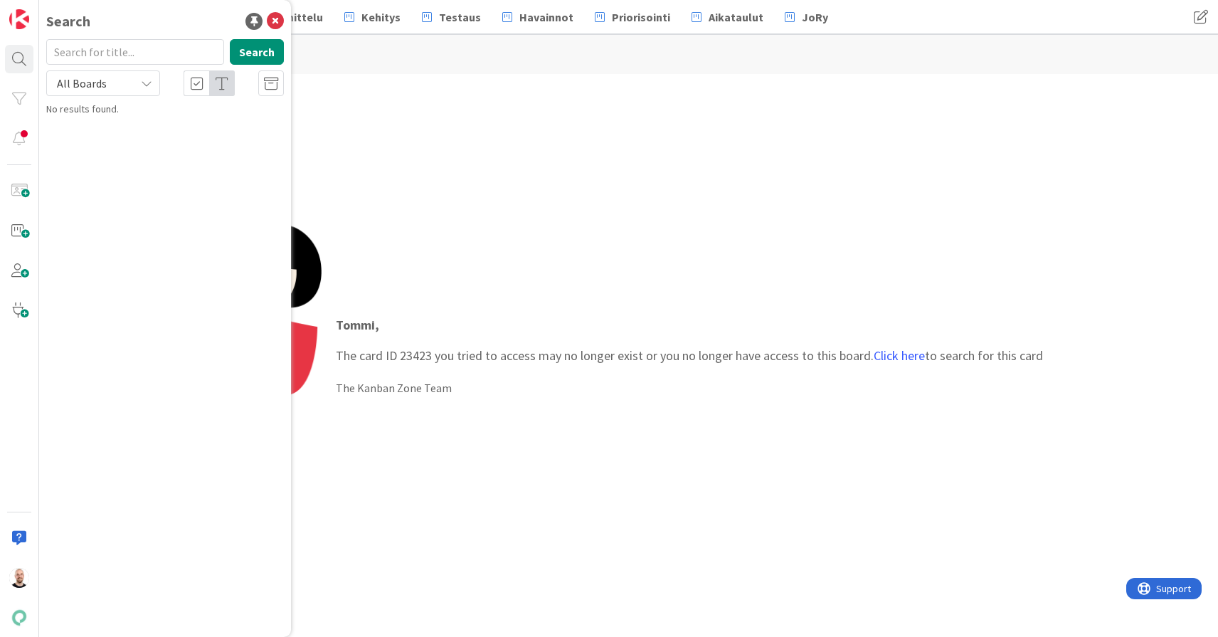
click at [102, 55] on input "text" at bounding box center [135, 52] width 178 height 26
type input "23423"
click at [176, 117] on div "Kenno - Kehitys › Odottaa läpikäyntiä (viekas)" at bounding box center [175, 111] width 218 height 13
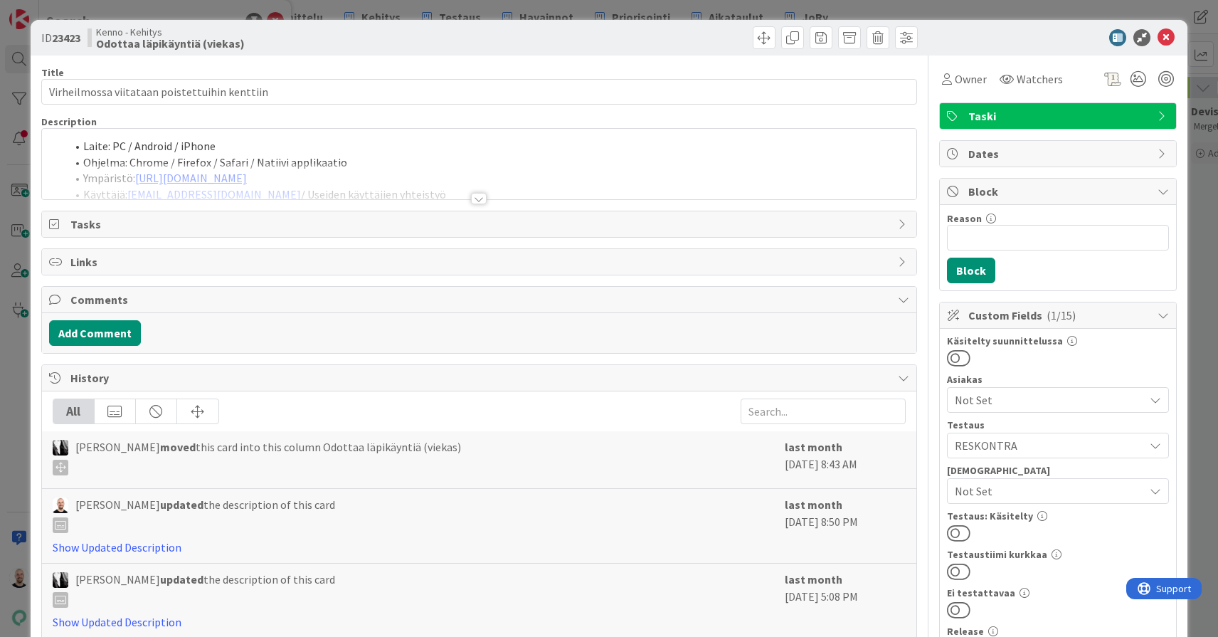
click at [472, 198] on div at bounding box center [479, 198] width 16 height 11
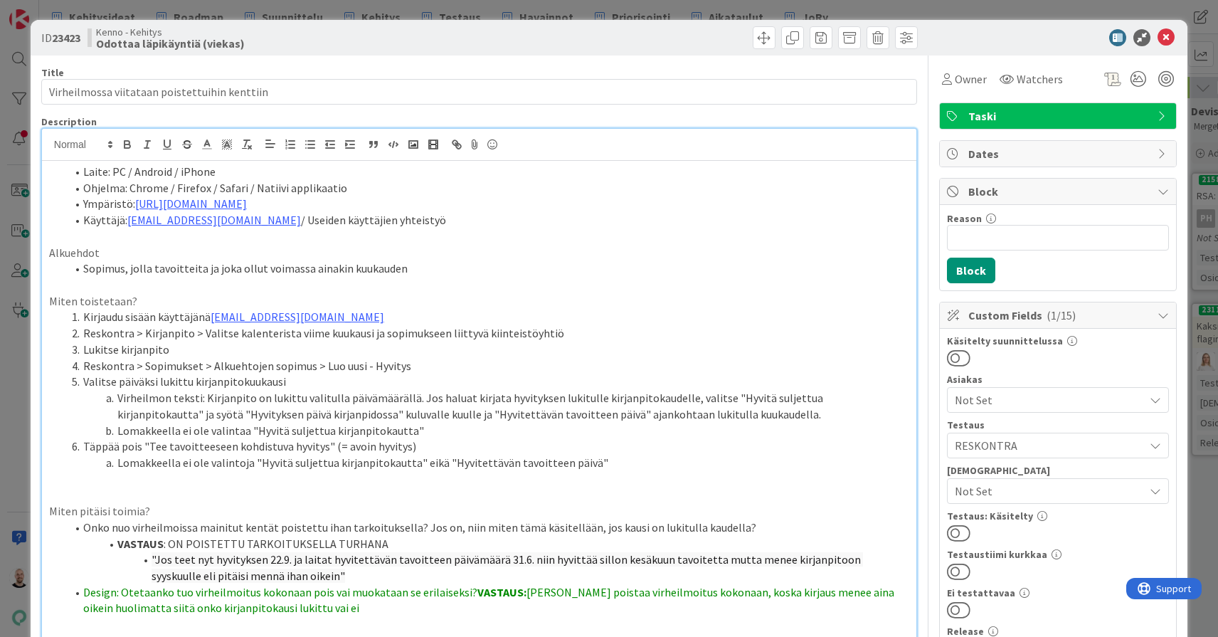
click at [751, 6] on div "ID 23423 Kenno - Kehitys Odottaa läpikäyntiä (viekas) Title 45 / 128 Virheilmos…" at bounding box center [609, 318] width 1218 height 637
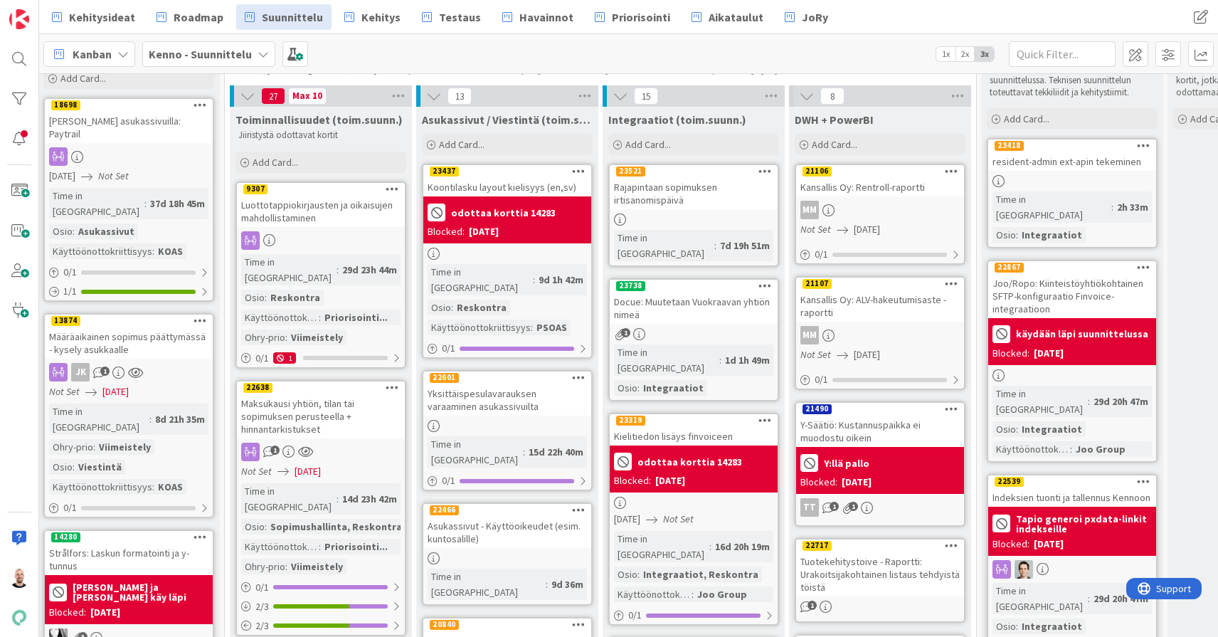
scroll to position [84, 566]
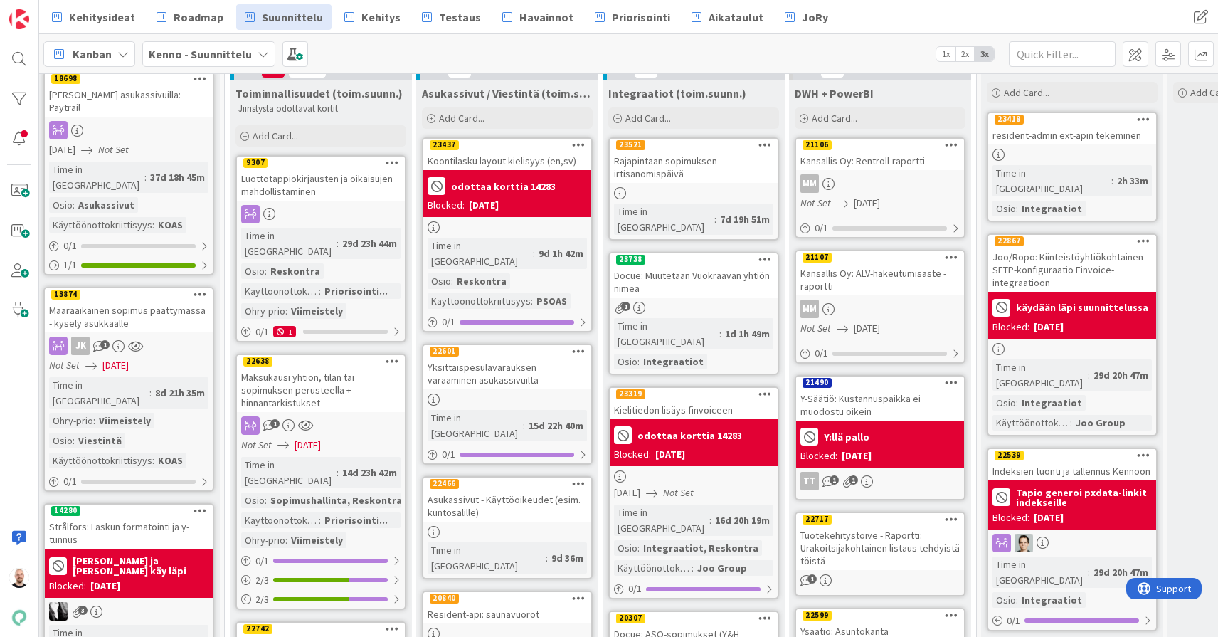
click at [318, 370] on div "Maksukausi yhtiön, tilan tai sopimuksen perusteella + hinnantarkistukset" at bounding box center [321, 390] width 168 height 44
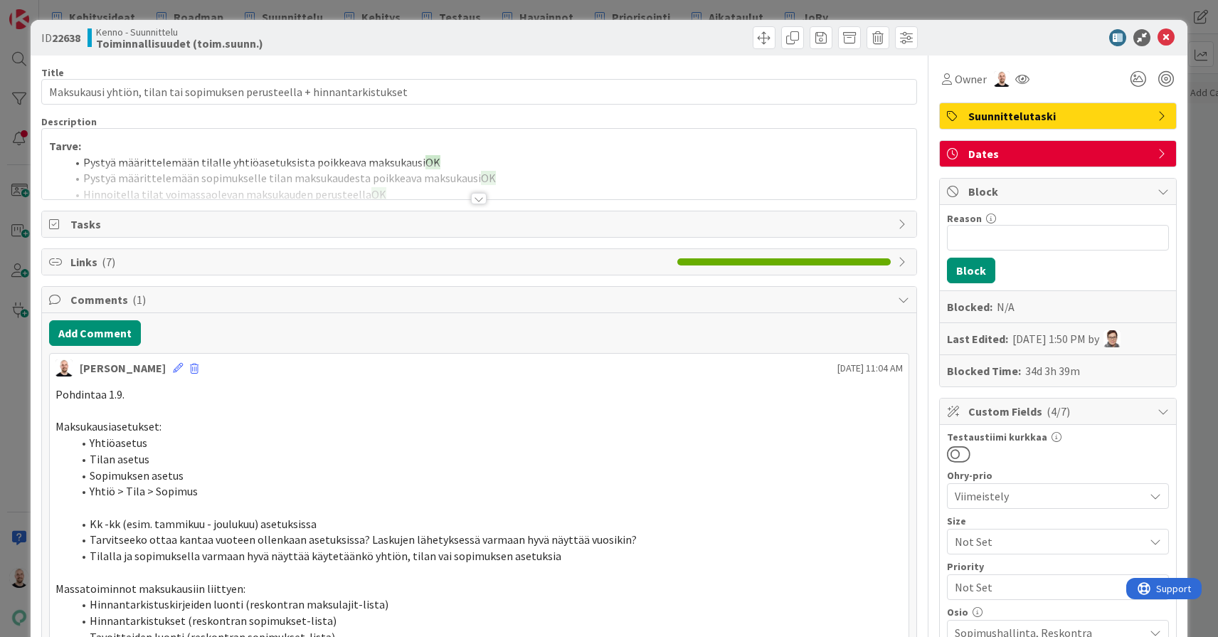
click at [475, 201] on div at bounding box center [479, 198] width 16 height 11
